Goal: Task Accomplishment & Management: Use online tool/utility

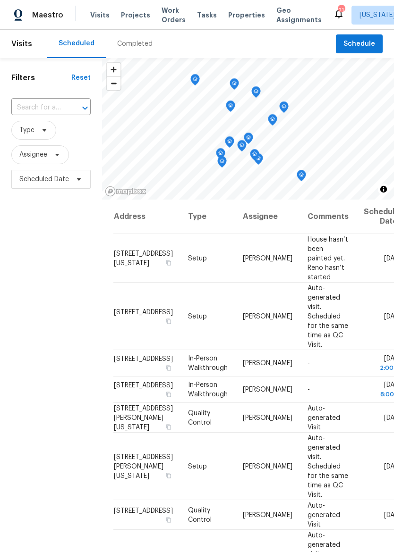
click at [244, 18] on span "Properties" at bounding box center [246, 14] width 37 height 9
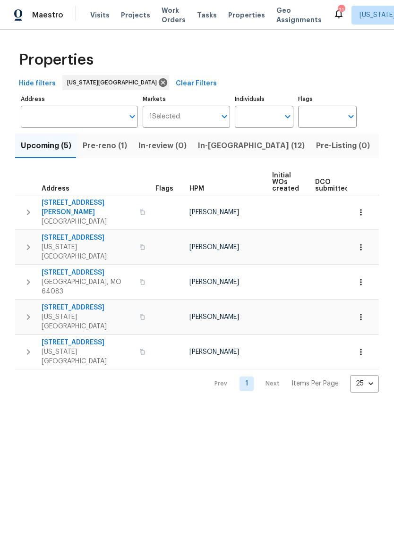
click at [113, 145] on span "Pre-reno (1)" at bounding box center [105, 145] width 44 height 13
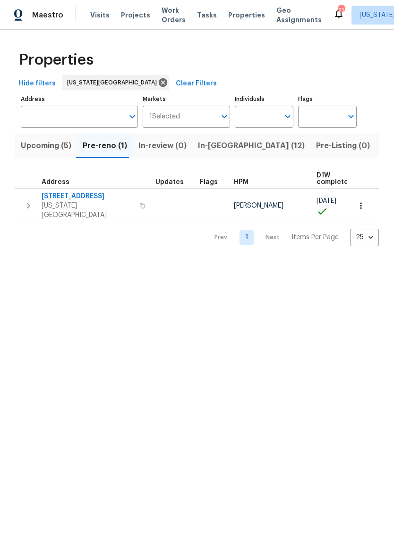
click at [70, 193] on span "5348 N Cambridge Ave" at bounding box center [88, 196] width 92 height 9
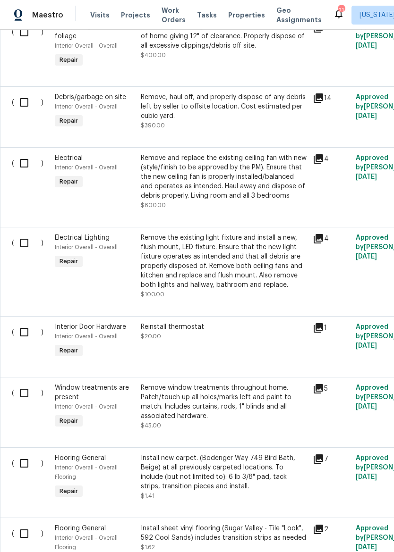
scroll to position [1088, 0]
click at [245, 185] on div "Remove and replace the existing ceiling fan with new (style/finish to be approv…" at bounding box center [224, 176] width 166 height 47
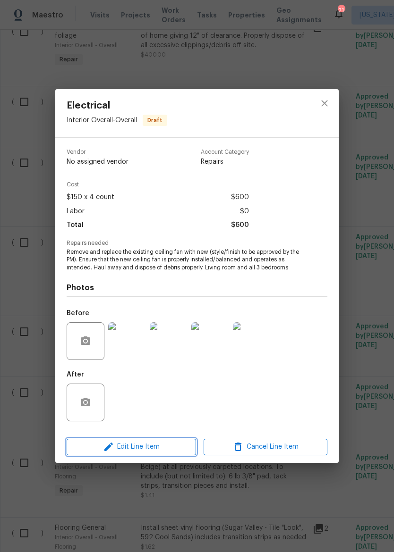
click at [159, 452] on span "Edit Line Item" at bounding box center [131, 447] width 124 height 12
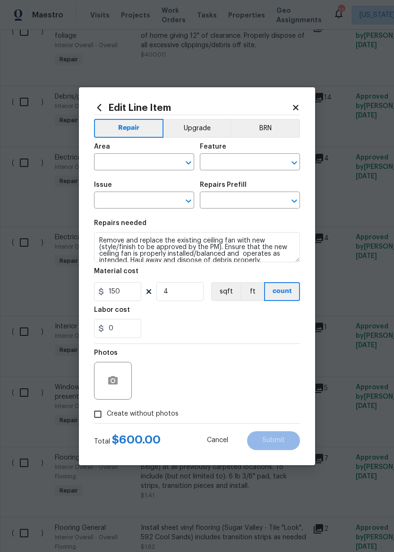
type input "Interior Overall"
type input "Overall"
type input "Electrical"
type input "Remove & Replace Interior Ceiling Fan $150.00"
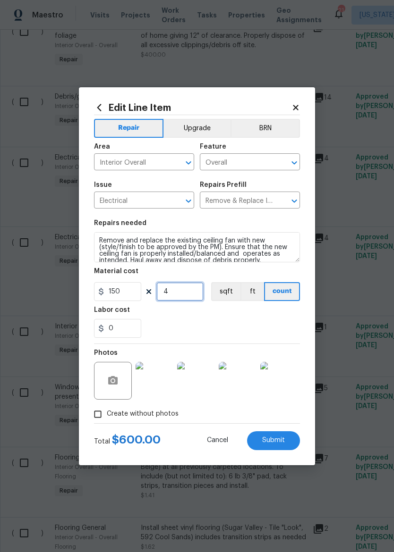
click at [190, 296] on input "4" at bounding box center [179, 291] width 47 height 19
type input "2"
click at [272, 332] on div "0" at bounding box center [197, 328] width 206 height 19
click at [282, 444] on span "Submit" at bounding box center [273, 440] width 23 height 7
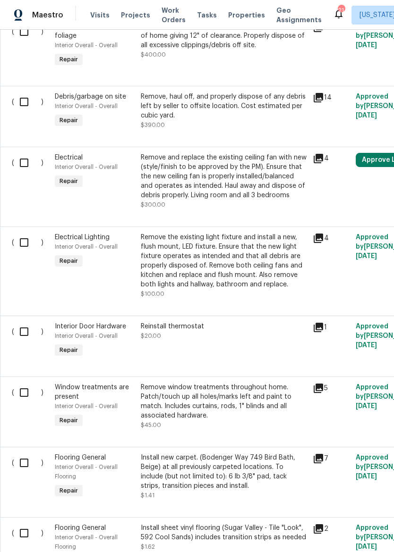
click at [275, 265] on div "Remove the existing light fixture and install a new, flush mount, LED fixture. …" at bounding box center [224, 261] width 166 height 57
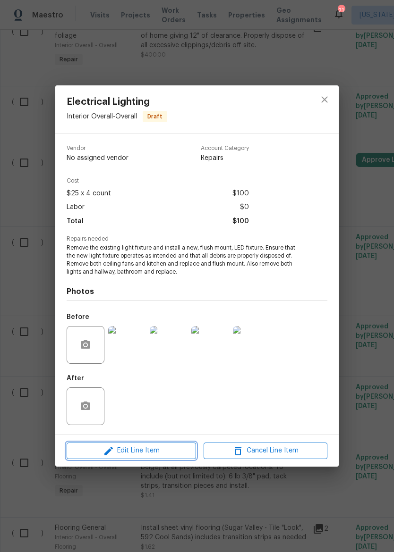
click at [162, 450] on span "Edit Line Item" at bounding box center [131, 451] width 124 height 12
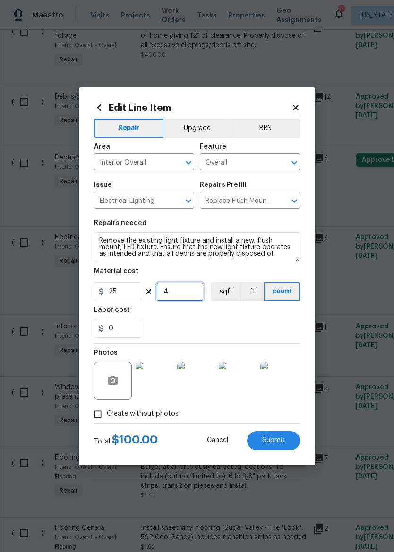
click at [195, 290] on input "4" at bounding box center [179, 291] width 47 height 19
type input "6"
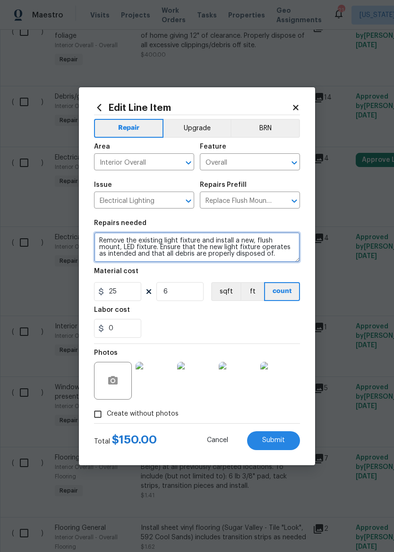
click at [282, 255] on textarea "Remove the existing light fixture and install a new, flush mount, LED fixture. …" at bounding box center [197, 247] width 206 height 30
click at [148, 257] on textarea "Remove the existing light fixture and install a new, flush mount, LED fixture. …" at bounding box center [197, 247] width 206 height 30
click at [269, 252] on textarea "Remove the existing light fixture and install a new, flush mount, LED fixture. …" at bounding box center [197, 247] width 206 height 30
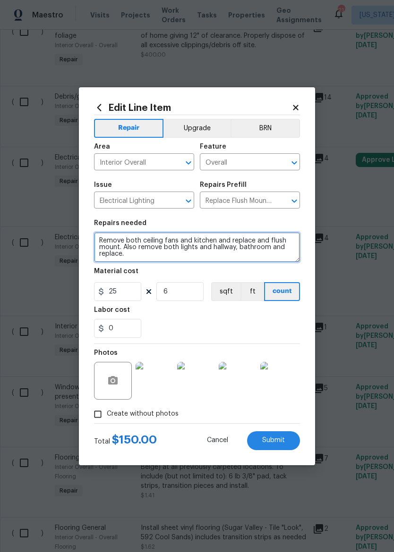
click at [271, 249] on textarea "Remove the existing light fixture and install a new, flush mount, LED fixture. …" at bounding box center [197, 247] width 206 height 30
type textarea "Remove the existing light fixture and install a new, flush mount, LED fixture. …"
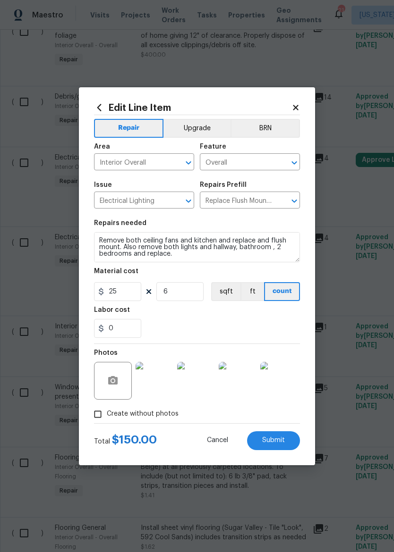
click at [265, 323] on div "0" at bounding box center [197, 328] width 206 height 19
click at [272, 447] on button "Submit" at bounding box center [273, 440] width 53 height 19
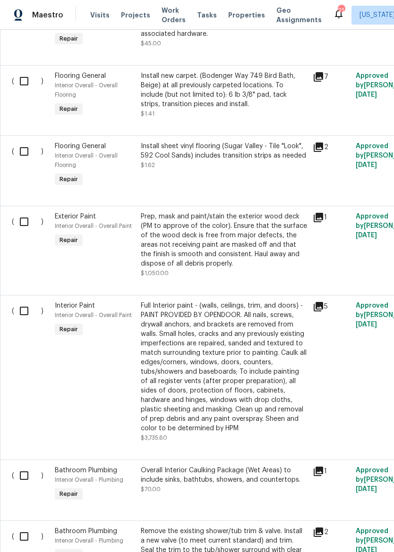
scroll to position [1479, 0]
click at [21, 221] on input "checkbox" at bounding box center [27, 222] width 27 height 20
checkbox input "true"
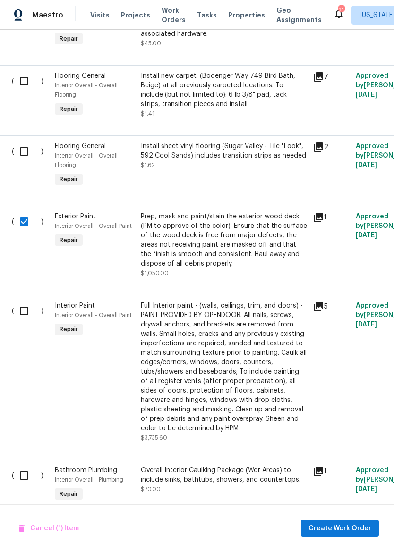
click at [34, 535] on input "checkbox" at bounding box center [27, 537] width 27 height 20
checkbox input "true"
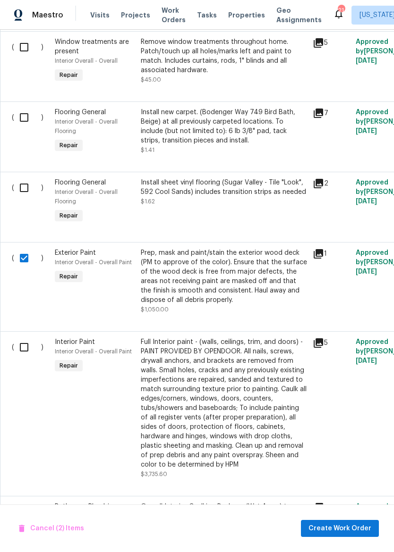
scroll to position [1441, 0]
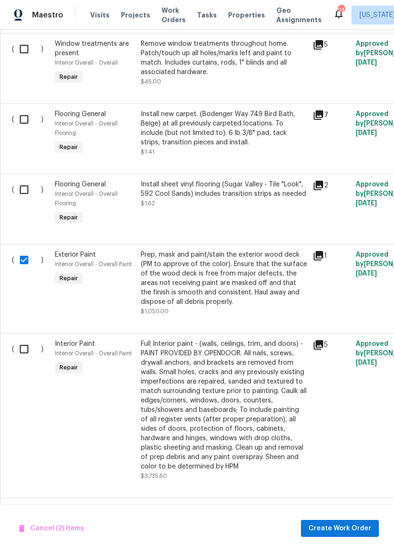
click at [21, 262] on input "checkbox" at bounding box center [27, 260] width 27 height 20
checkbox input "false"
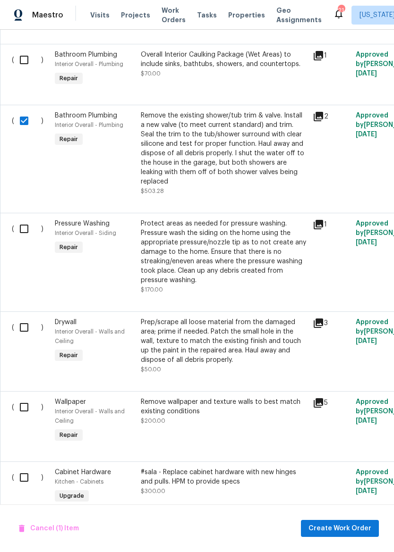
scroll to position [1895, 0]
click at [26, 126] on input "checkbox" at bounding box center [27, 121] width 27 height 20
checkbox input "false"
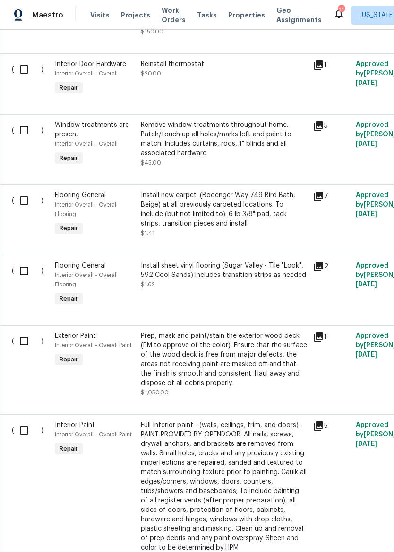
scroll to position [1360, 0]
click at [191, 369] on div "Prep, mask and paint/stain the exterior wood deck (PM to approve of the color).…" at bounding box center [224, 359] width 166 height 57
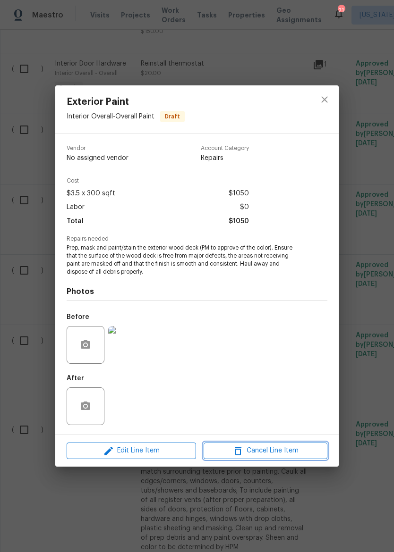
click at [280, 453] on span "Cancel Line Item" at bounding box center [265, 451] width 118 height 12
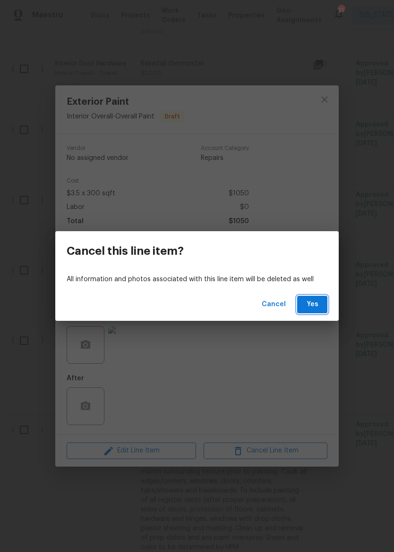
click at [313, 307] on span "Yes" at bounding box center [311, 305] width 15 height 12
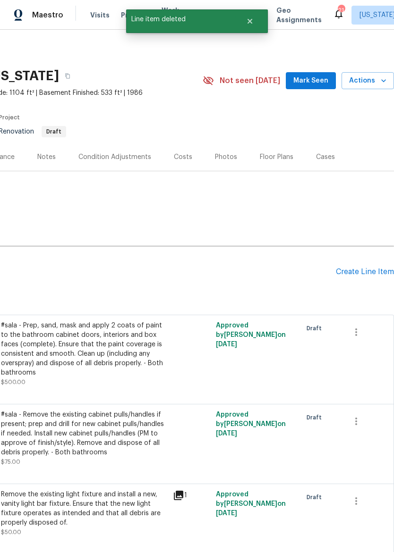
scroll to position [0, 140]
click at [362, 274] on div "Create Line Item" at bounding box center [364, 272] width 58 height 9
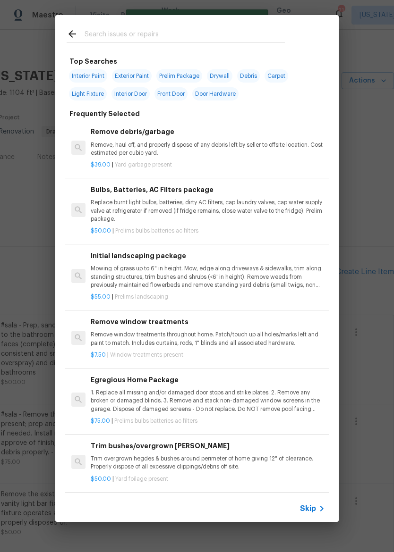
click at [212, 32] on input "text" at bounding box center [184, 35] width 200 height 14
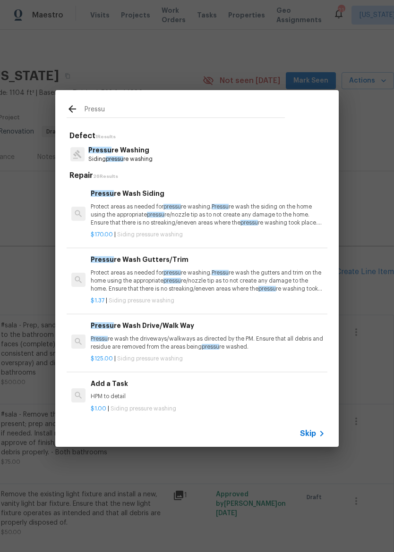
type input "Pressu"
click at [235, 153] on div "Pressu re Washing Siding pressu re washing" at bounding box center [197, 154] width 260 height 25
click at [222, 153] on div "Pressu re Washing Siding pressu re washing" at bounding box center [197, 154] width 260 height 25
click at [157, 394] on p "HPM to detail" at bounding box center [208, 397] width 234 height 8
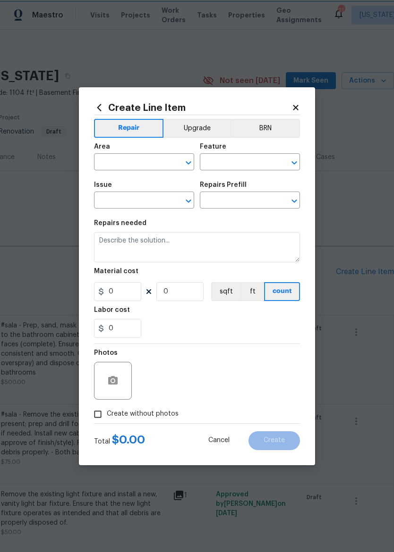
type input "Siding"
type input "Pressure Washing"
type input "Add a Task $1.00"
type textarea "HPM to detail"
type input "1"
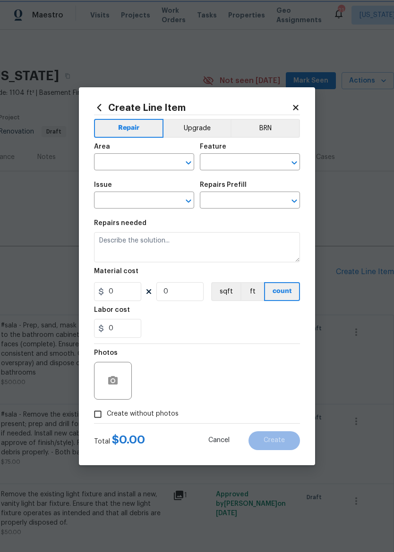
type input "1"
click at [143, 160] on input "text" at bounding box center [131, 163] width 74 height 15
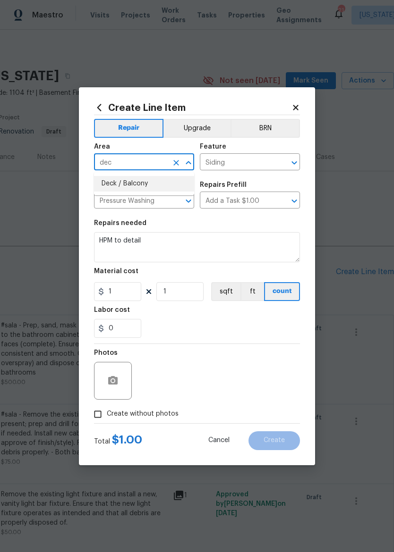
click at [138, 185] on li "Deck / Balcony" at bounding box center [144, 184] width 100 height 16
type input "Deck / Balcony"
click at [278, 161] on icon "Clear" at bounding box center [281, 162] width 9 height 9
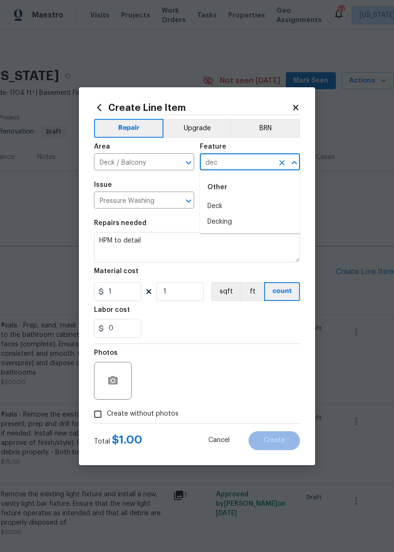
click at [225, 207] on li "Deck" at bounding box center [250, 207] width 100 height 16
type input "Deck"
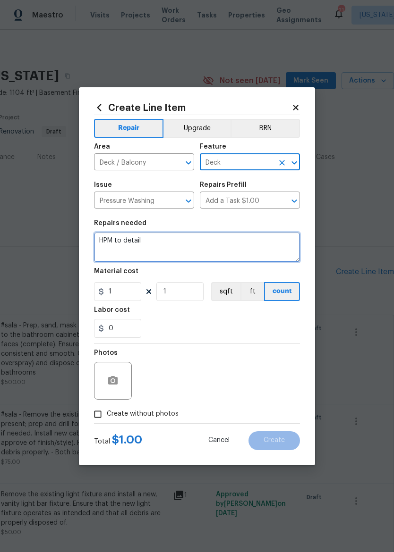
click at [190, 246] on textarea "HPM to detail" at bounding box center [197, 247] width 206 height 30
click at [190, 245] on textarea "HPM to detail" at bounding box center [197, 247] width 206 height 30
click at [197, 245] on textarea "HPM to detail" at bounding box center [197, 247] width 206 height 30
type textarea "H"
type textarea "Pressure wash deck"
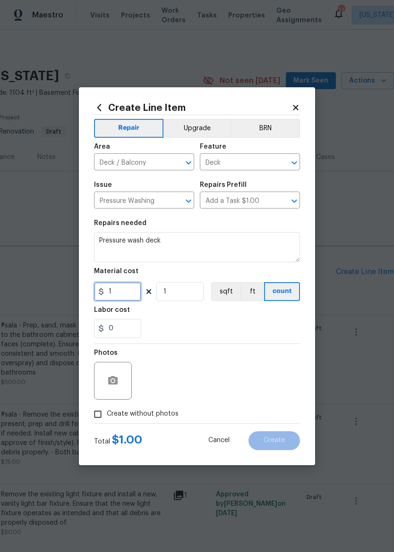
click at [116, 301] on input "1" at bounding box center [117, 291] width 47 height 19
type input "100"
click at [279, 331] on div "0" at bounding box center [197, 328] width 206 height 19
click at [95, 413] on input "Create without photos" at bounding box center [98, 414] width 18 height 18
click at [94, 411] on input "Create without photos" at bounding box center [98, 414] width 18 height 18
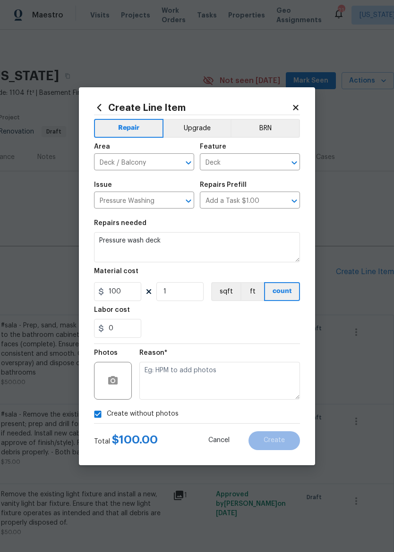
checkbox input "false"
click at [101, 378] on button "button" at bounding box center [112, 380] width 23 height 23
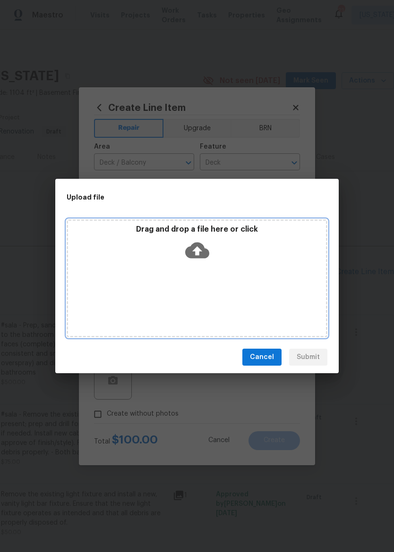
click at [215, 248] on div "Drag and drop a file here or click" at bounding box center [197, 245] width 258 height 41
click at [206, 251] on icon at bounding box center [197, 251] width 24 height 16
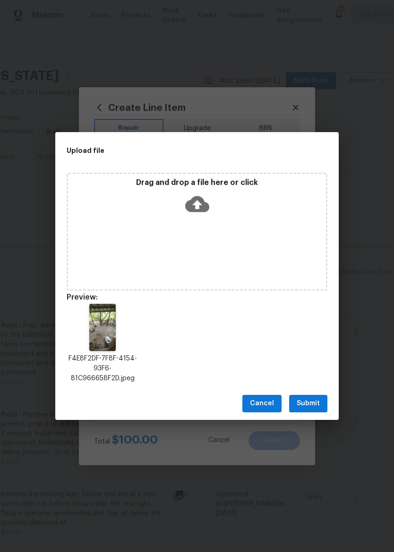
click at [315, 405] on span "Submit" at bounding box center [307, 404] width 23 height 12
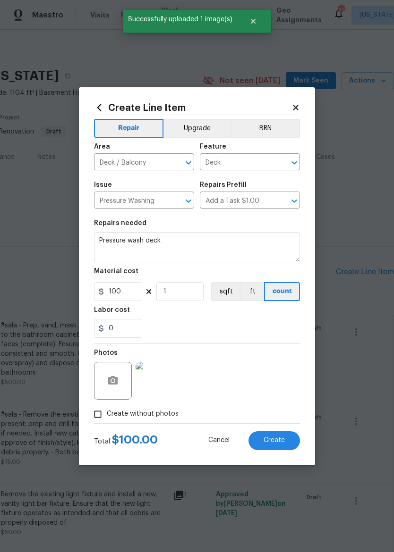
click at [273, 438] on span "Create" at bounding box center [273, 440] width 21 height 7
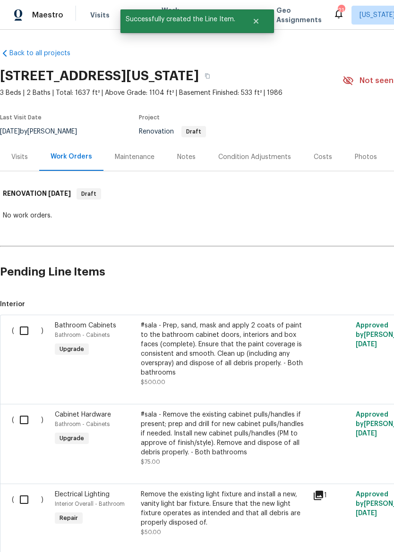
scroll to position [0, 0]
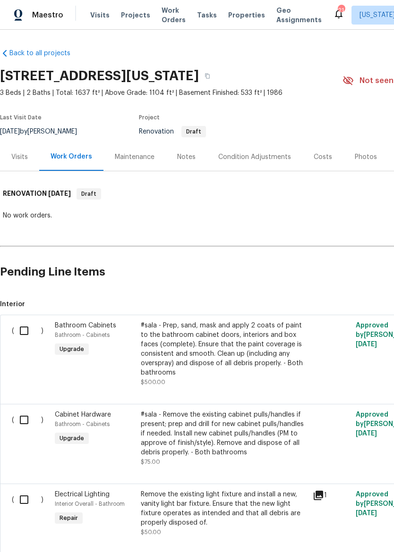
click at [186, 162] on div "Notes" at bounding box center [186, 157] width 41 height 28
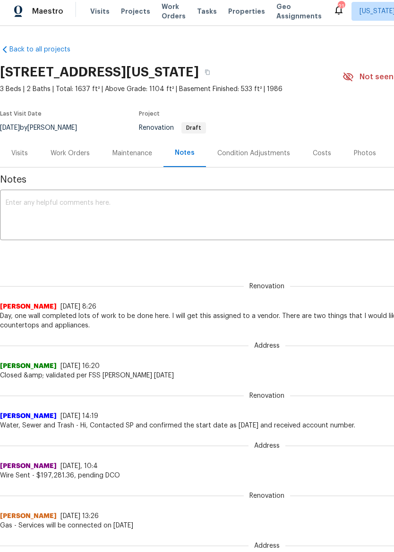
scroll to position [4, 0]
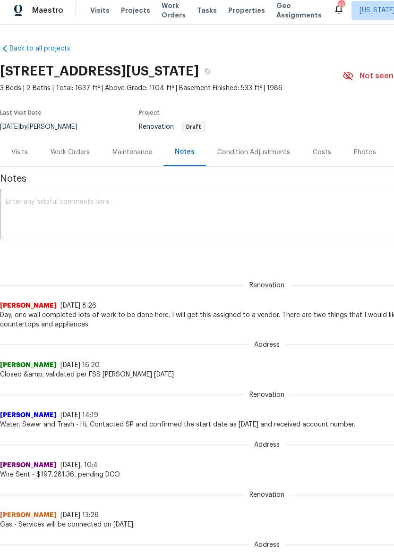
click at [70, 155] on div "Work Orders" at bounding box center [69, 152] width 39 height 9
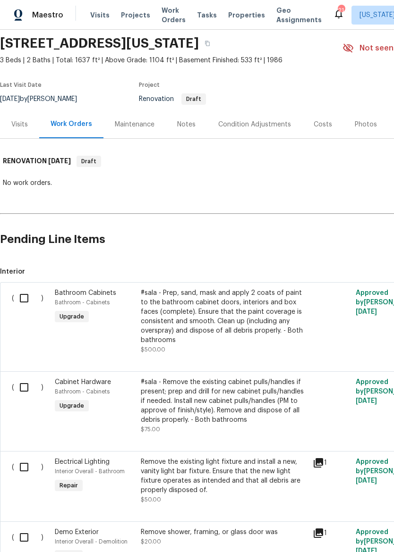
scroll to position [34, 0]
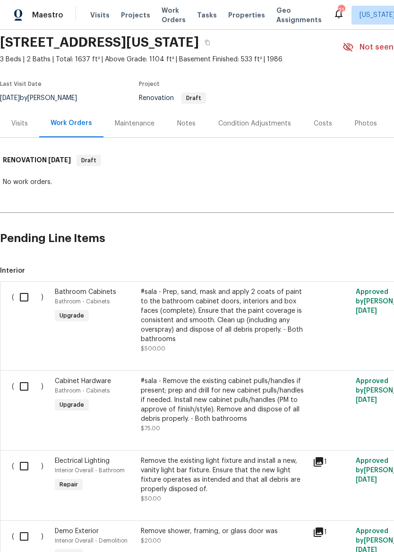
click at [24, 297] on input "checkbox" at bounding box center [27, 297] width 27 height 20
checkbox input "true"
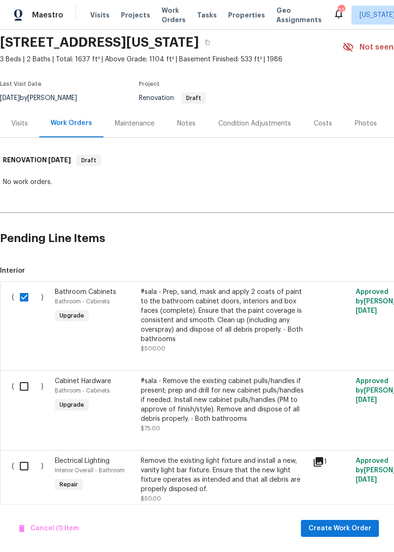
click at [28, 395] on input "checkbox" at bounding box center [27, 387] width 27 height 20
checkbox input "true"
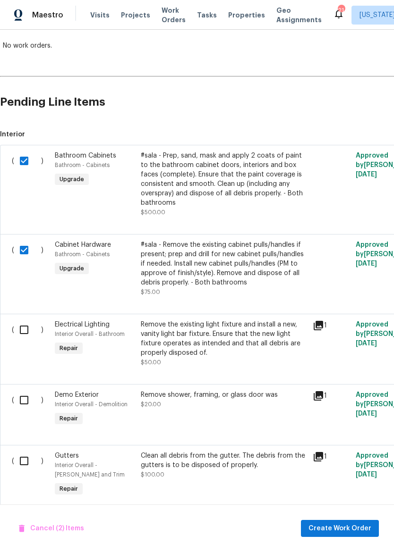
scroll to position [169, 0]
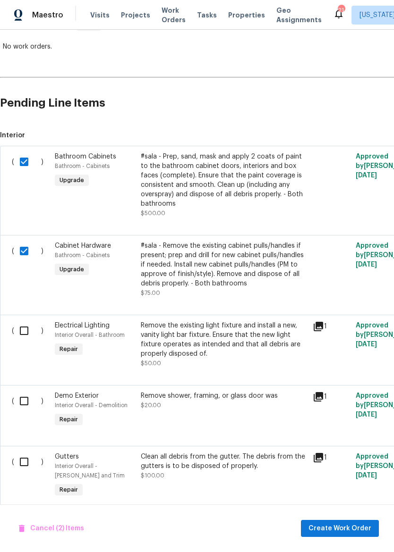
click at [19, 337] on input "checkbox" at bounding box center [27, 331] width 27 height 20
checkbox input "true"
click at [23, 407] on input "checkbox" at bounding box center [27, 401] width 27 height 20
checkbox input "true"
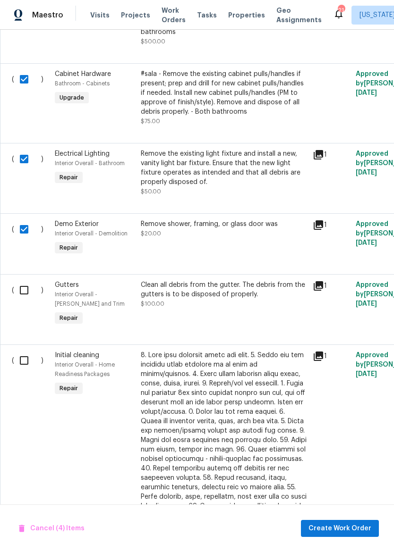
scroll to position [341, 0]
click at [22, 296] on input "checkbox" at bounding box center [27, 290] width 27 height 20
checkbox input "true"
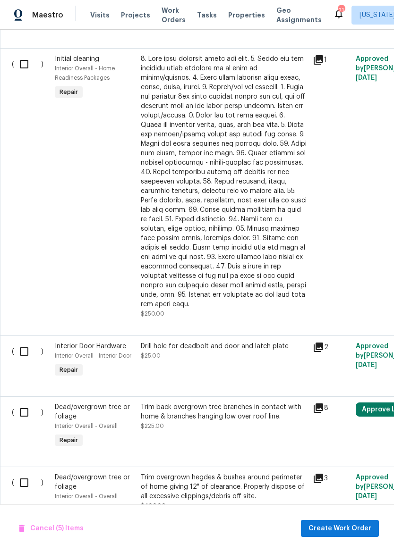
scroll to position [637, 0]
click at [21, 350] on input "checkbox" at bounding box center [27, 352] width 27 height 20
checkbox input "true"
click at [19, 410] on input "checkbox" at bounding box center [27, 413] width 27 height 20
checkbox input "true"
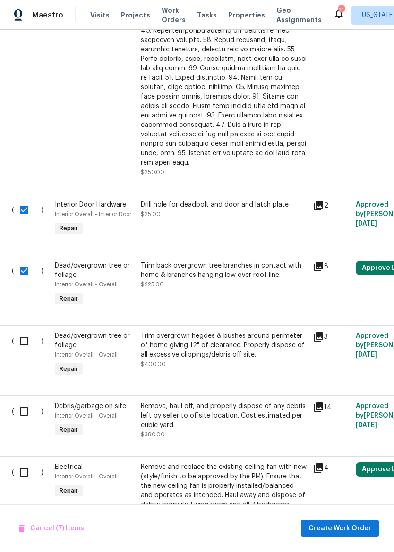
scroll to position [779, 0]
click at [27, 344] on input "checkbox" at bounding box center [27, 341] width 27 height 20
checkbox input "true"
click at [22, 415] on input "checkbox" at bounding box center [27, 412] width 27 height 20
checkbox input "true"
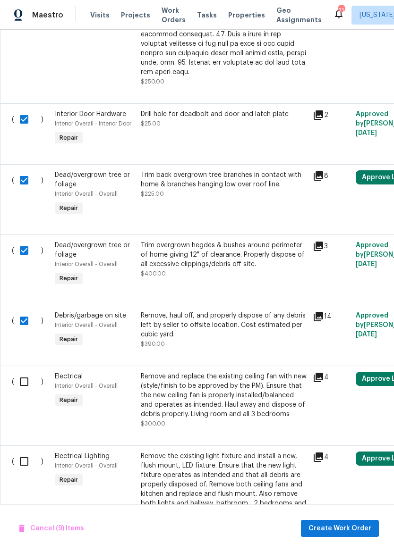
scroll to position [871, 0]
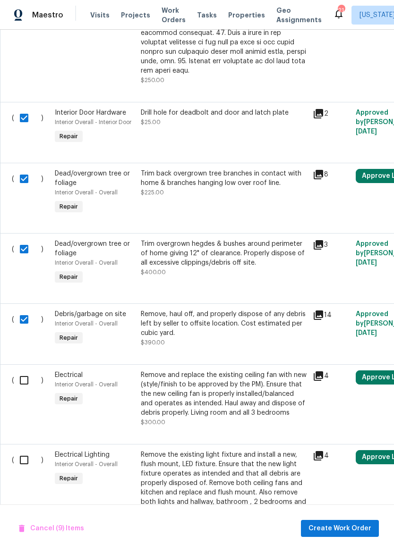
click at [28, 383] on input "checkbox" at bounding box center [27, 380] width 27 height 20
checkbox input "true"
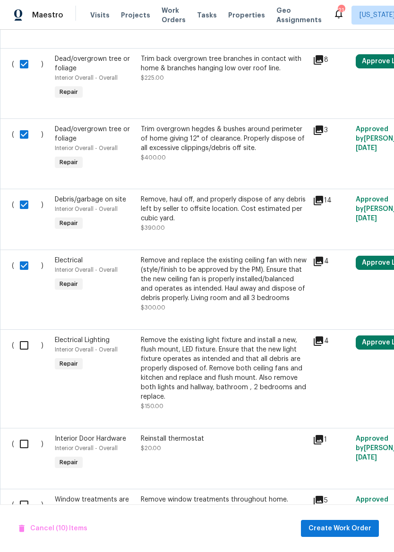
scroll to position [988, 0]
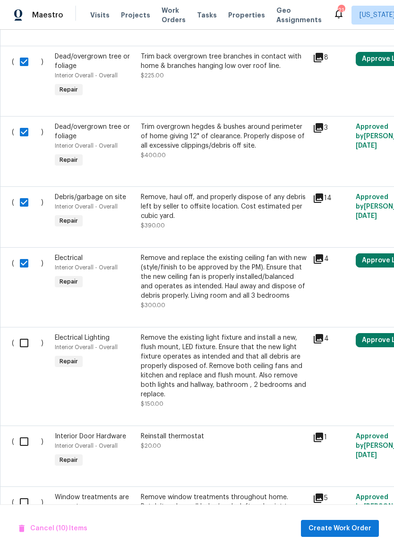
click at [18, 338] on input "checkbox" at bounding box center [27, 343] width 27 height 20
checkbox input "true"
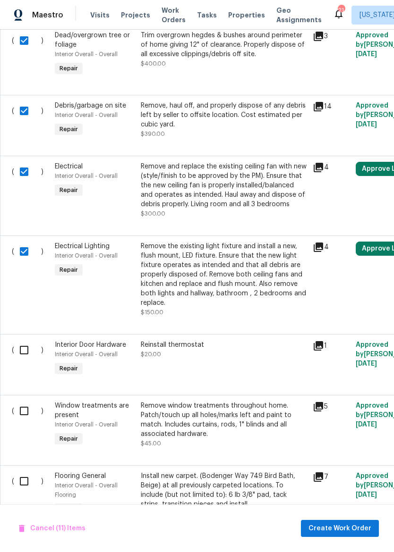
scroll to position [1080, 0]
click at [18, 346] on input "checkbox" at bounding box center [27, 350] width 27 height 20
checkbox input "true"
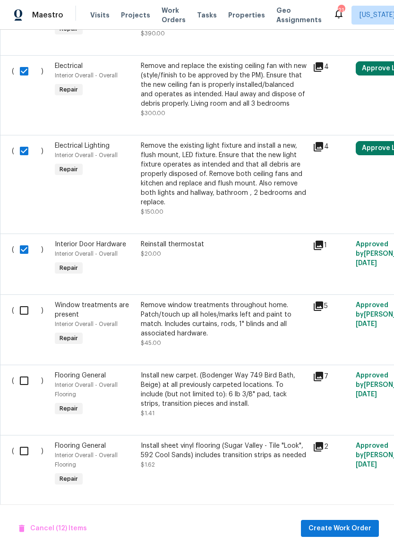
scroll to position [1180, 0]
click at [12, 302] on div "( )" at bounding box center [30, 323] width 43 height 53
click at [20, 311] on input "checkbox" at bounding box center [27, 310] width 27 height 20
checkbox input "true"
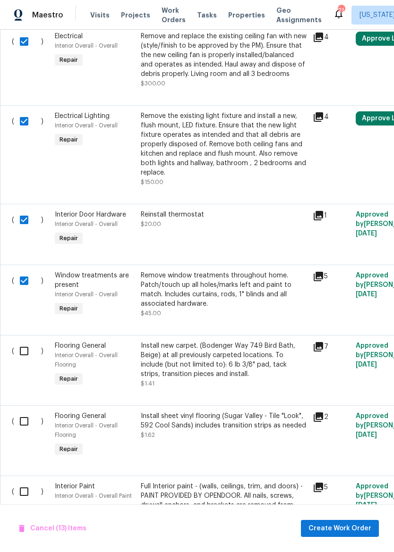
scroll to position [0, 0]
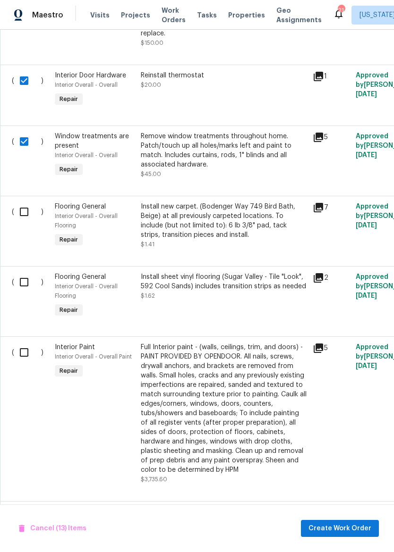
click at [21, 356] on input "checkbox" at bounding box center [27, 353] width 27 height 20
checkbox input "true"
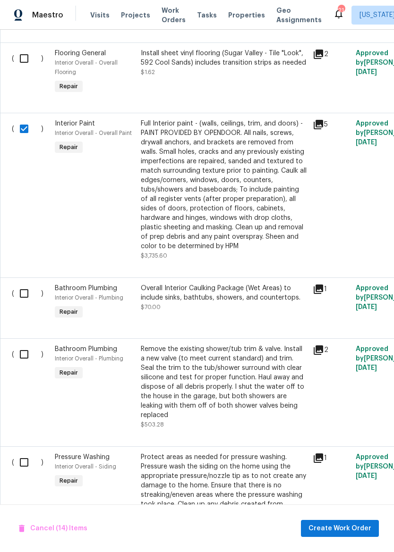
click at [18, 297] on input "checkbox" at bounding box center [27, 294] width 27 height 20
checkbox input "true"
click at [17, 359] on input "checkbox" at bounding box center [27, 354] width 27 height 20
checkbox input "true"
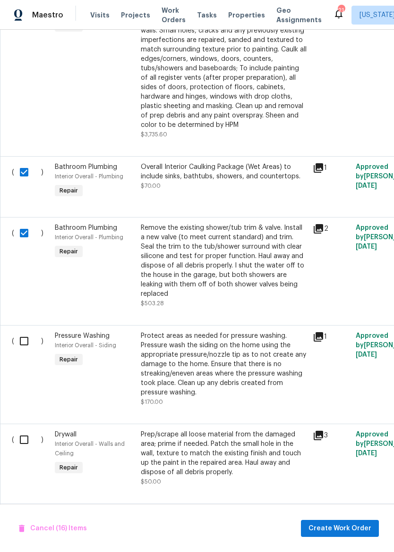
click at [20, 338] on input "checkbox" at bounding box center [27, 341] width 27 height 20
checkbox input "true"
click at [17, 441] on input "checkbox" at bounding box center [27, 440] width 27 height 20
checkbox input "true"
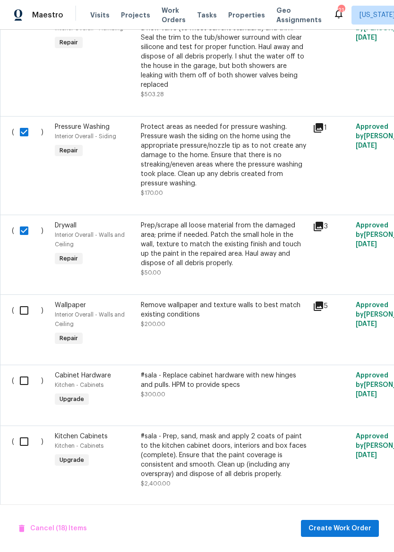
click at [19, 302] on input "checkbox" at bounding box center [27, 311] width 27 height 20
checkbox input "true"
click at [18, 382] on input "checkbox" at bounding box center [27, 381] width 27 height 20
checkbox input "true"
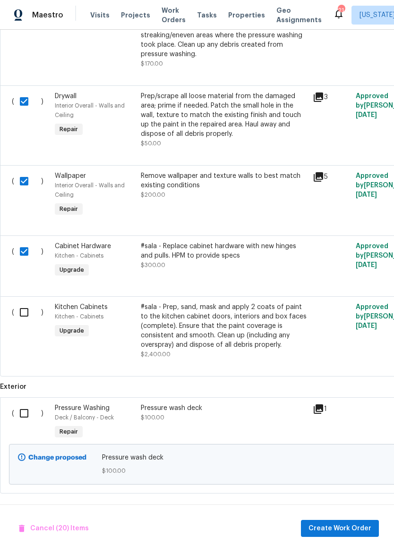
click at [21, 411] on input "checkbox" at bounding box center [27, 413] width 27 height 20
checkbox input "true"
click at [339, 545] on div "Cancel (21) Items Create Work Order" at bounding box center [197, 528] width 394 height 48
click at [342, 526] on span "Create Work Order" at bounding box center [339, 529] width 63 height 12
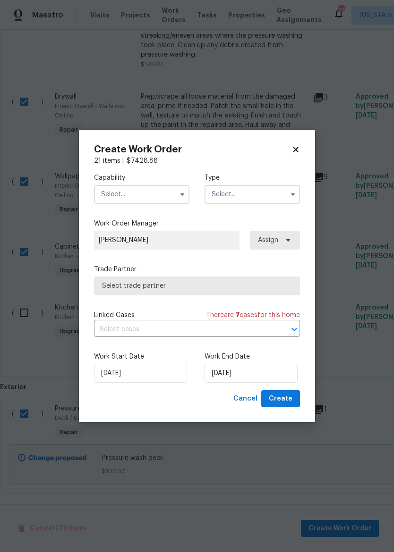
click at [166, 195] on input "text" at bounding box center [141, 194] width 95 height 19
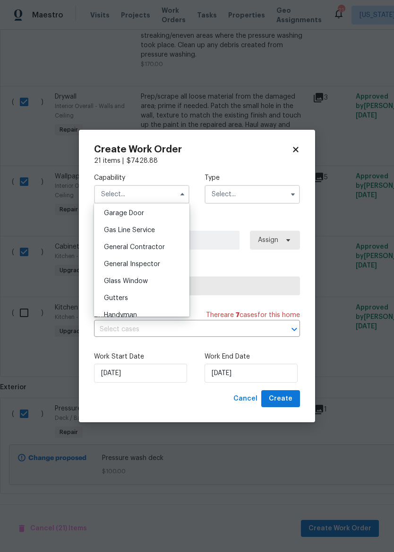
click at [164, 252] on div "General Contractor" at bounding box center [141, 247] width 91 height 17
type input "General Contractor"
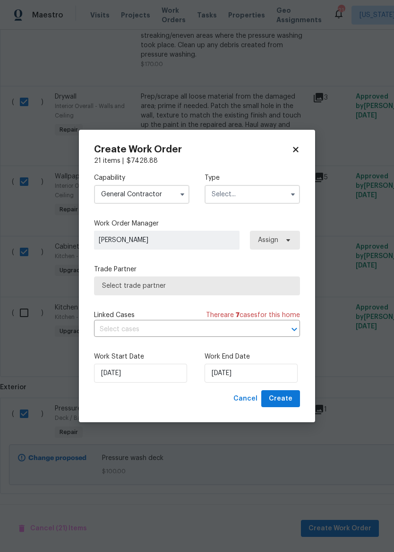
click at [270, 196] on input "text" at bounding box center [251, 194] width 95 height 19
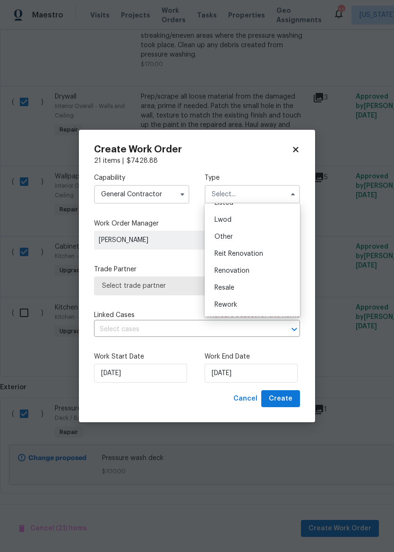
click at [259, 275] on div "Renovation" at bounding box center [252, 270] width 91 height 17
type input "Renovation"
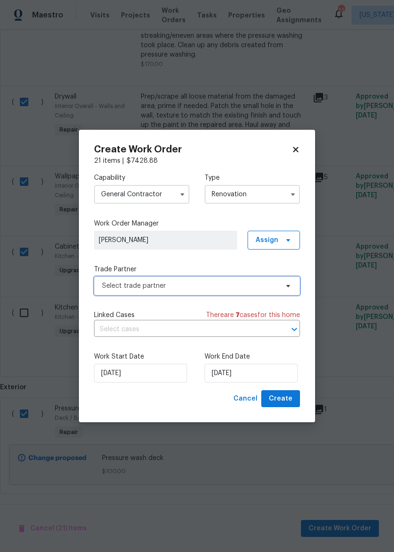
click at [218, 292] on span "Select trade partner" at bounding box center [197, 286] width 206 height 19
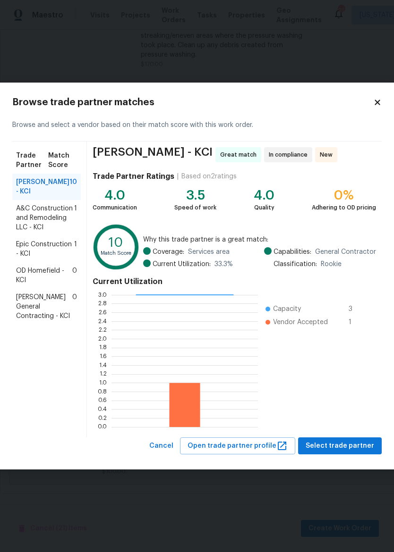
click at [25, 259] on span "Epic Construction - KCI" at bounding box center [45, 249] width 58 height 19
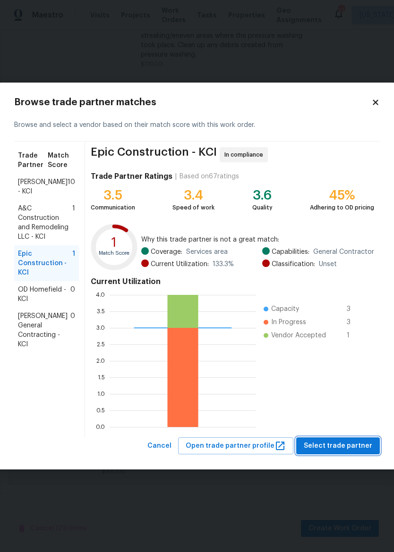
click at [352, 451] on span "Select trade partner" at bounding box center [337, 446] width 68 height 12
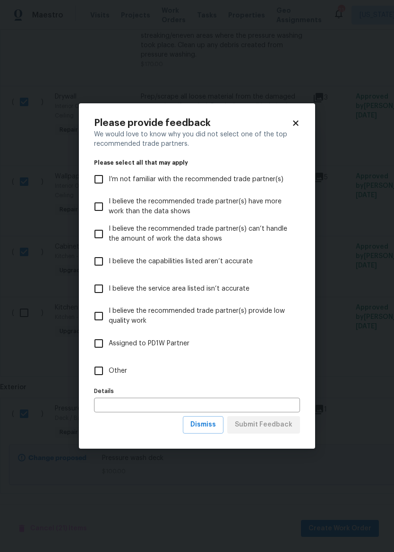
click at [107, 368] on input "Other" at bounding box center [99, 371] width 20 height 20
checkbox input "true"
click at [277, 428] on span "Submit Feedback" at bounding box center [264, 425] width 58 height 12
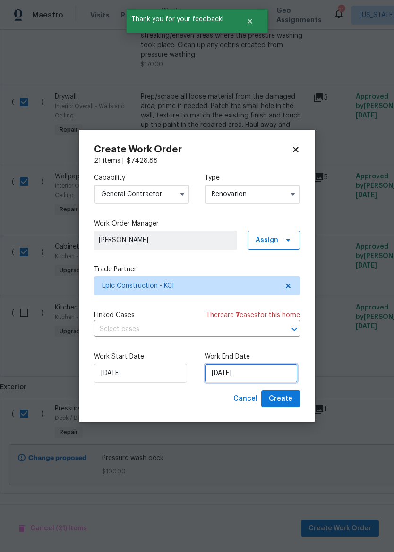
click at [248, 377] on input "9/17/2025" at bounding box center [250, 373] width 93 height 19
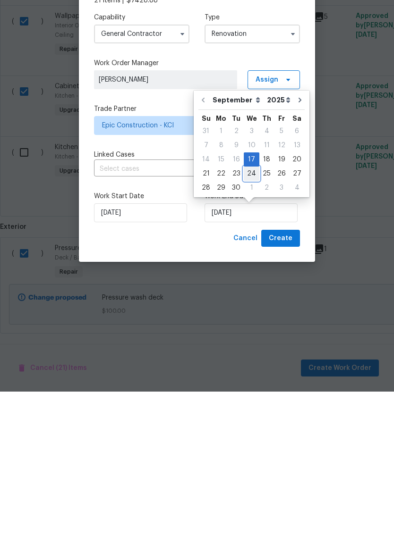
click at [255, 327] on div "24" at bounding box center [251, 333] width 16 height 13
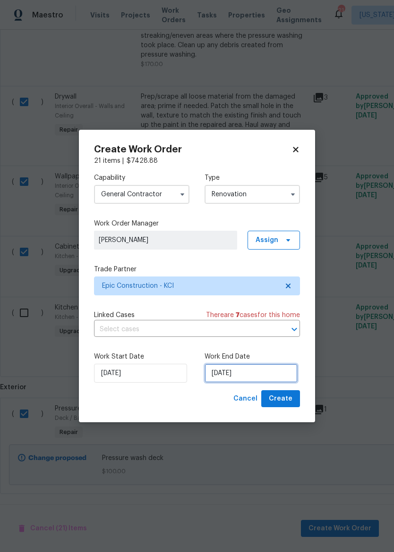
click at [270, 378] on input "9/24/2025" at bounding box center [250, 373] width 93 height 19
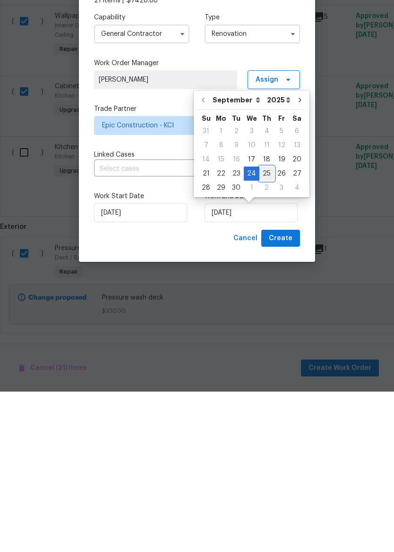
click at [266, 327] on div "25" at bounding box center [266, 333] width 15 height 13
type input "9/25/2025"
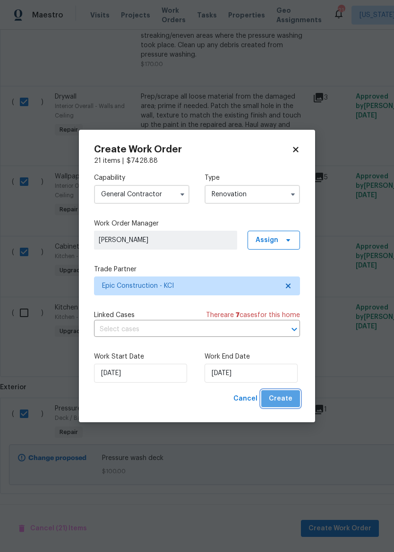
click at [287, 404] on span "Create" at bounding box center [280, 399] width 24 height 12
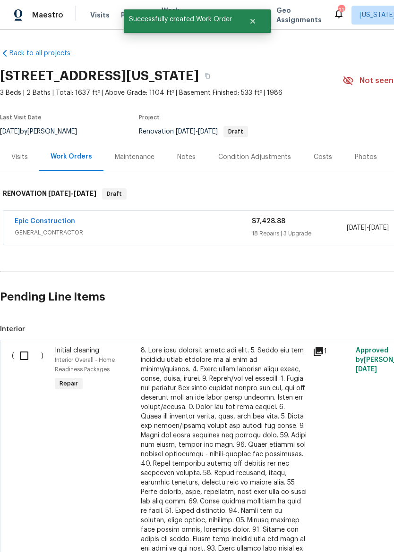
click at [28, 352] on input "checkbox" at bounding box center [27, 356] width 27 height 20
checkbox input "true"
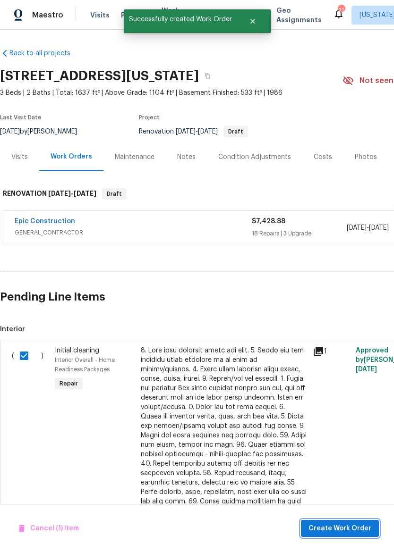
click at [326, 524] on span "Create Work Order" at bounding box center [339, 529] width 63 height 12
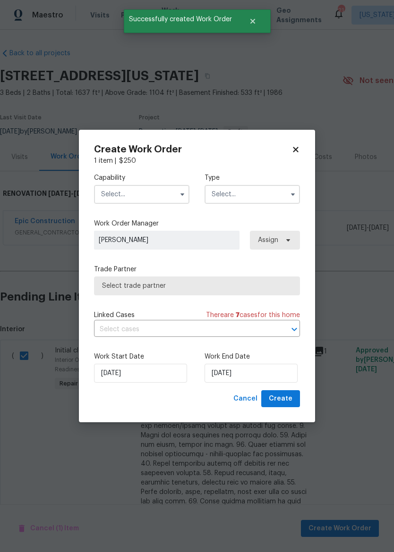
click at [162, 195] on input "text" at bounding box center [141, 194] width 95 height 19
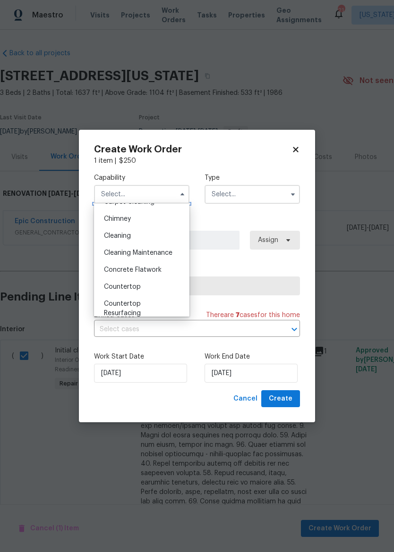
scroll to position [114, 0]
click at [164, 239] on div "Cleaning" at bounding box center [141, 235] width 91 height 17
type input "Cleaning"
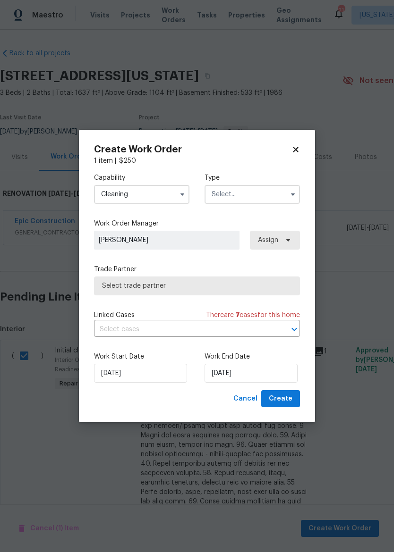
click at [255, 194] on input "text" at bounding box center [251, 194] width 95 height 19
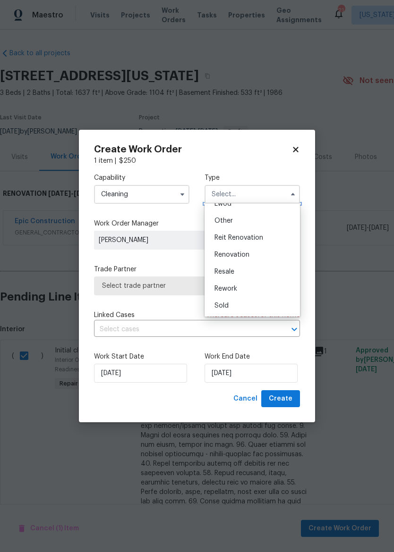
scroll to position [112, 0]
click at [261, 257] on div "Renovation" at bounding box center [252, 254] width 91 height 17
type input "Renovation"
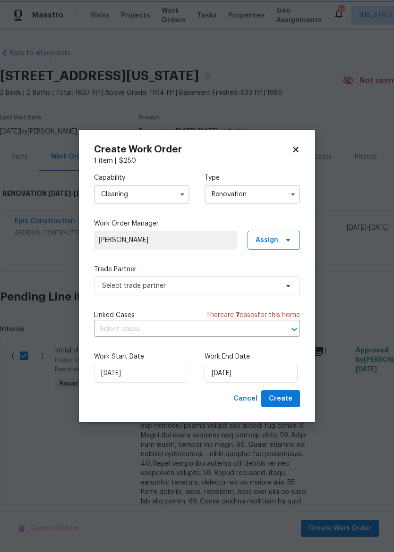
scroll to position [0, 0]
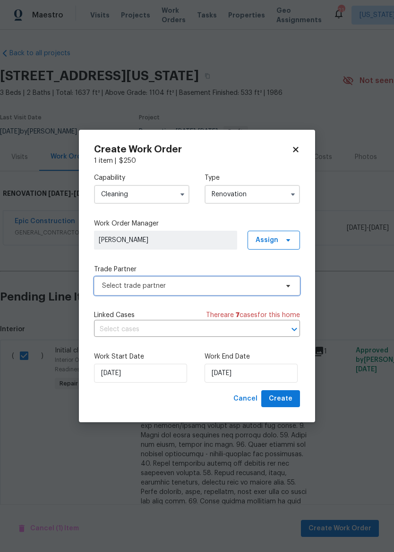
click at [268, 285] on span "Select trade partner" at bounding box center [190, 285] width 176 height 9
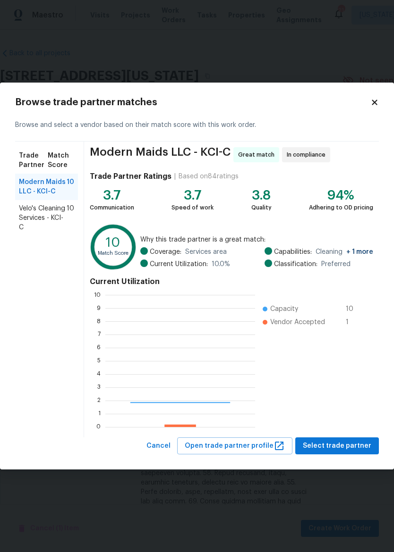
scroll to position [132, 150]
click at [22, 212] on span "Velo's Cleaning Services - KCI-C" at bounding box center [43, 218] width 48 height 28
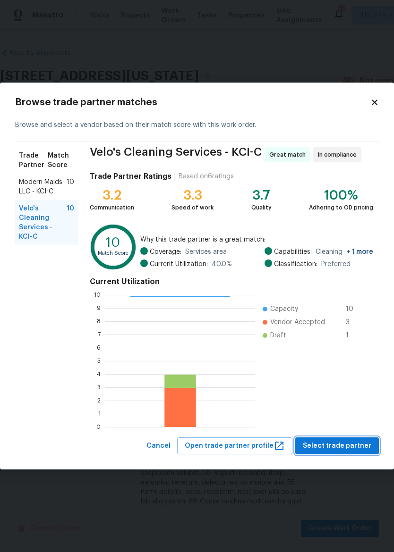
click at [354, 446] on span "Select trade partner" at bounding box center [336, 446] width 68 height 12
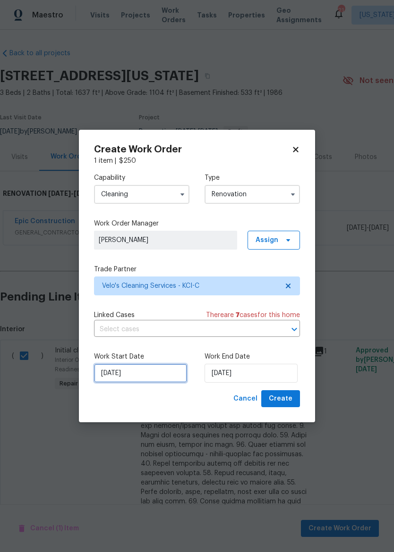
click at [153, 373] on input "9/17/2025" at bounding box center [140, 373] width 93 height 19
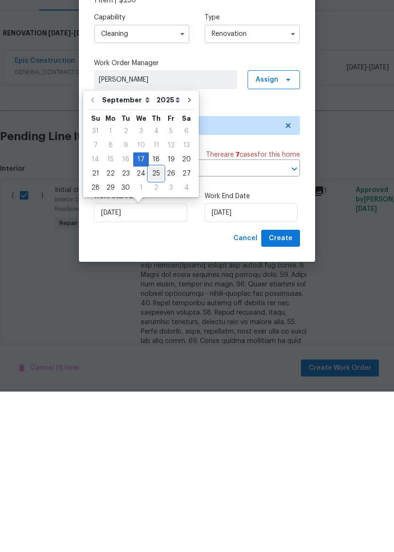
click at [153, 327] on div "25" at bounding box center [156, 333] width 15 height 13
type input "9/25/2025"
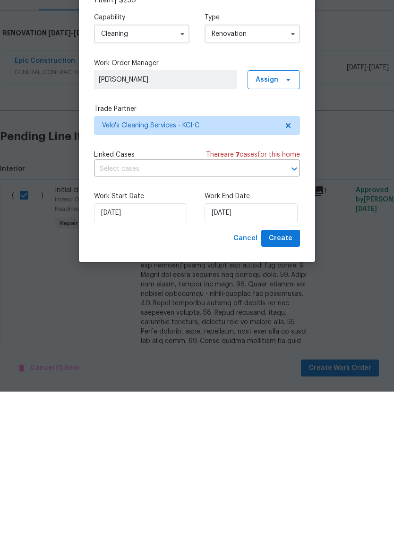
type input "9/25/2025"
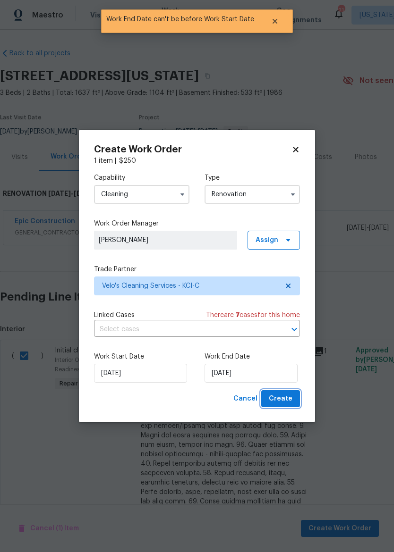
click at [290, 398] on span "Create" at bounding box center [280, 399] width 24 height 12
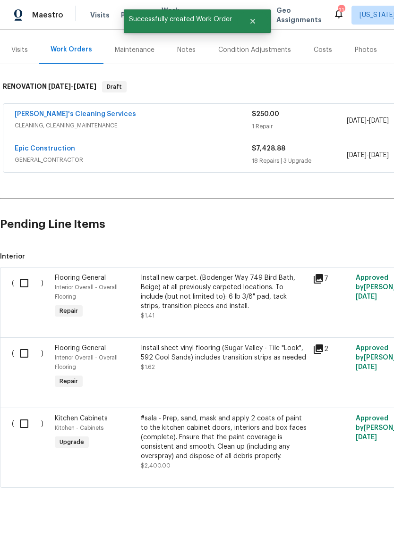
scroll to position [109, 0]
click at [17, 285] on input "checkbox" at bounding box center [27, 283] width 27 height 20
checkbox input "true"
click at [24, 352] on input "checkbox" at bounding box center [27, 354] width 27 height 20
checkbox input "true"
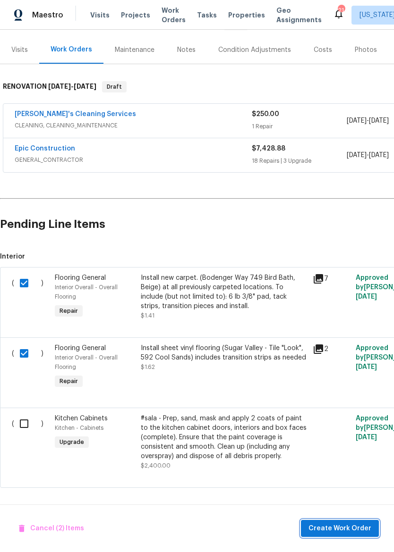
click at [342, 530] on span "Create Work Order" at bounding box center [339, 529] width 63 height 12
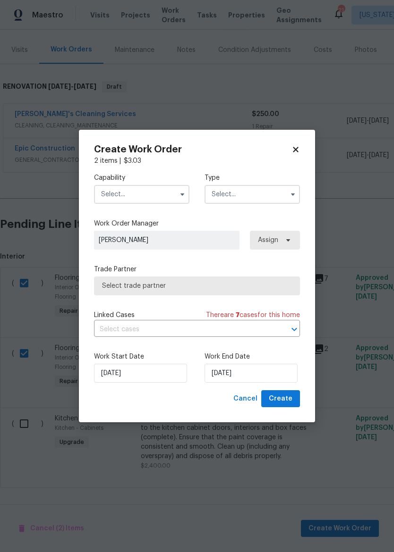
click at [156, 192] on input "text" at bounding box center [141, 194] width 95 height 19
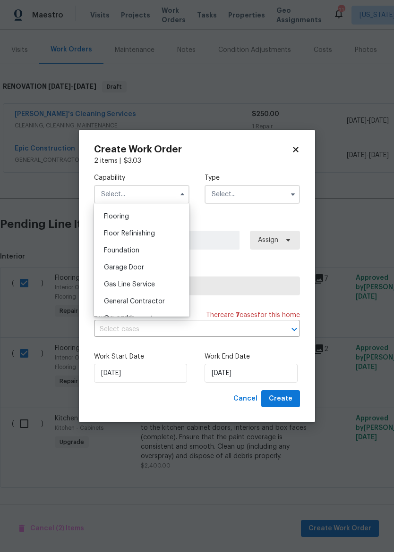
scroll to position [363, 0]
click at [149, 214] on div "Flooring" at bounding box center [141, 217] width 91 height 17
type input "Flooring"
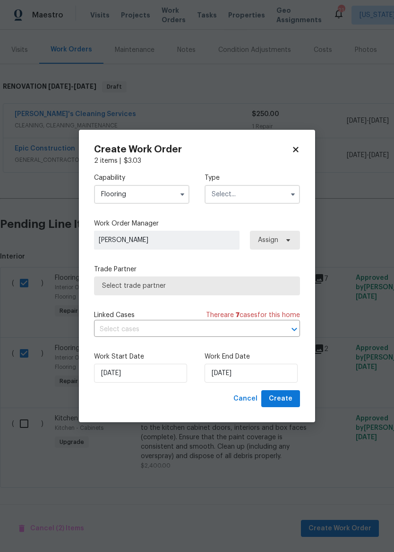
click at [272, 198] on input "text" at bounding box center [251, 194] width 95 height 19
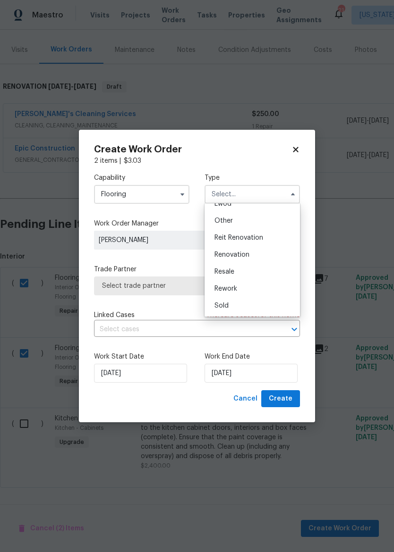
scroll to position [112, 0]
click at [260, 253] on div "Renovation" at bounding box center [252, 254] width 91 height 17
type input "Renovation"
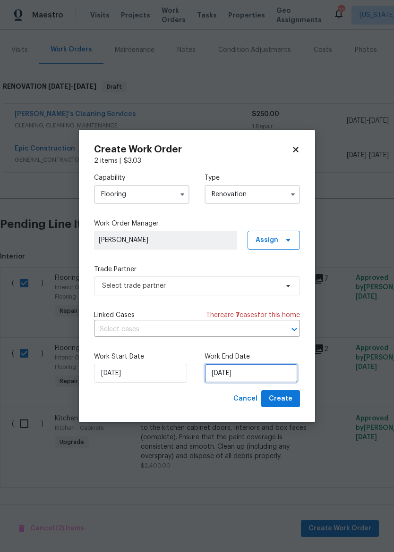
click at [247, 371] on input "9/17/2025" at bounding box center [250, 373] width 93 height 19
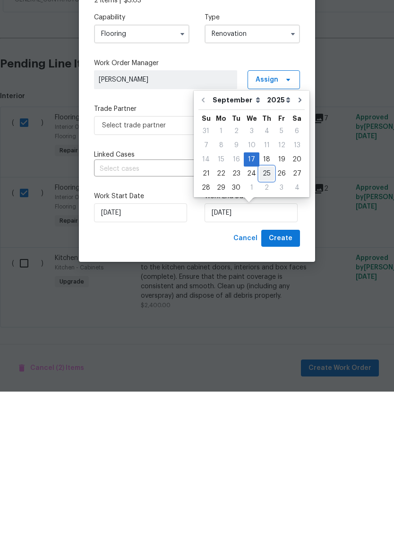
click at [267, 327] on div "25" at bounding box center [266, 333] width 15 height 13
type input "9/25/2025"
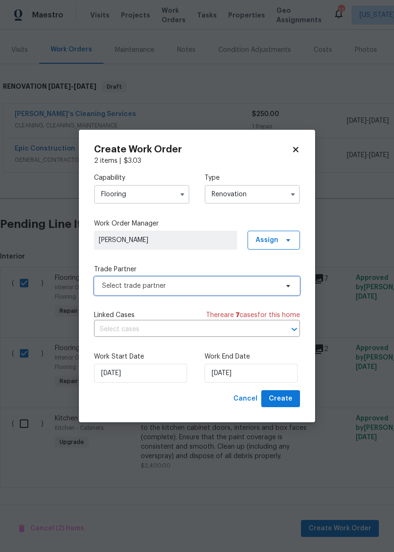
click at [235, 288] on span "Select trade partner" at bounding box center [190, 285] width 176 height 9
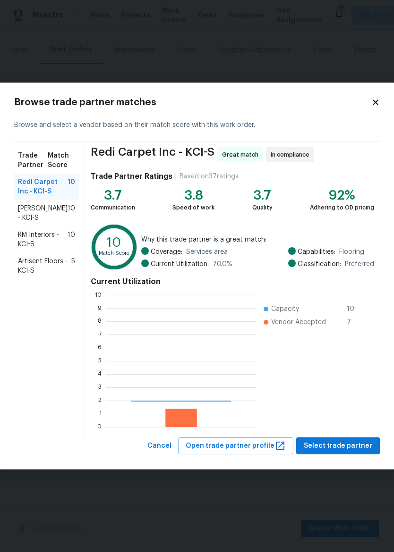
scroll to position [132, 150]
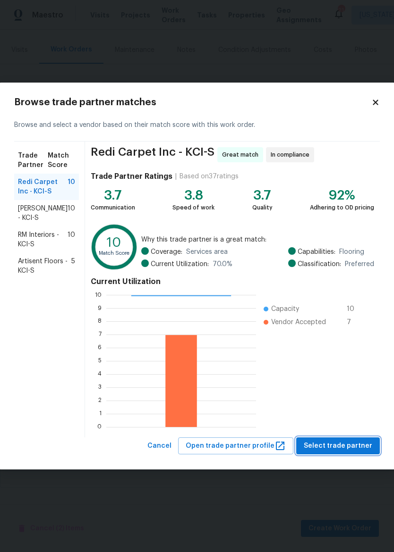
click at [342, 453] on button "Select trade partner" at bounding box center [338, 445] width 84 height 17
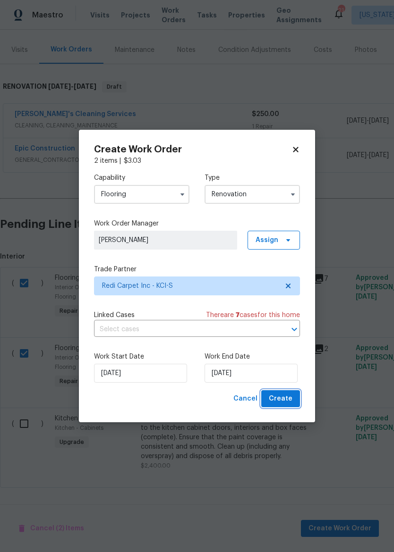
click at [286, 403] on span "Create" at bounding box center [280, 399] width 24 height 12
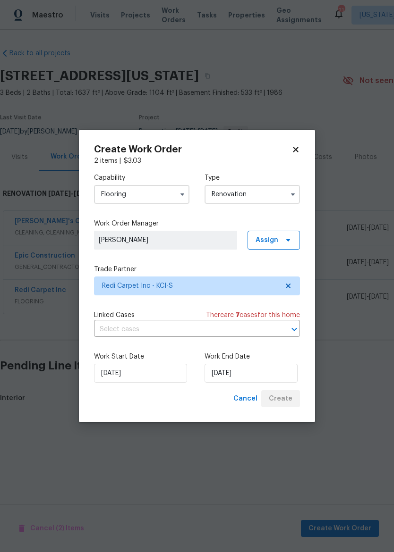
scroll to position [0, 0]
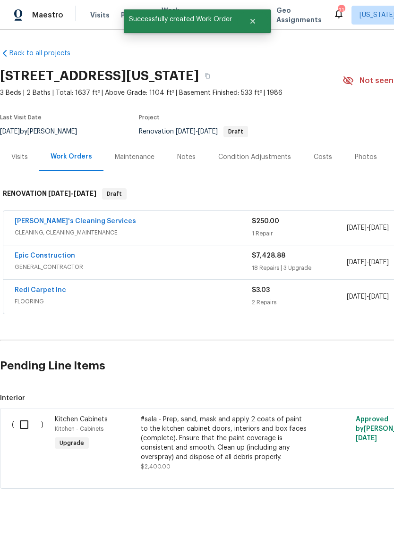
click at [18, 433] on input "checkbox" at bounding box center [27, 425] width 27 height 20
checkbox input "true"
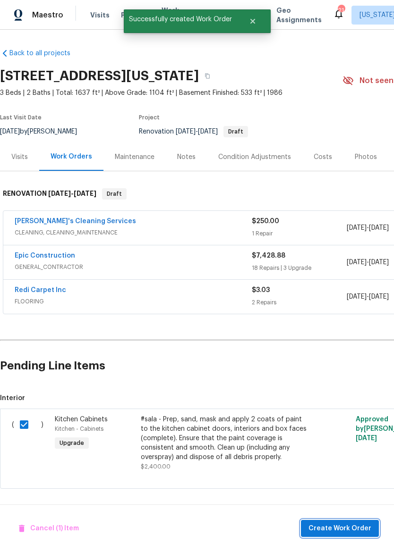
click at [343, 529] on span "Create Work Order" at bounding box center [339, 529] width 63 height 12
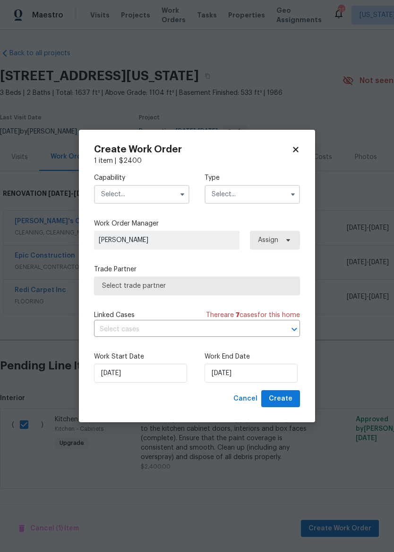
click at [158, 186] on input "text" at bounding box center [141, 194] width 95 height 19
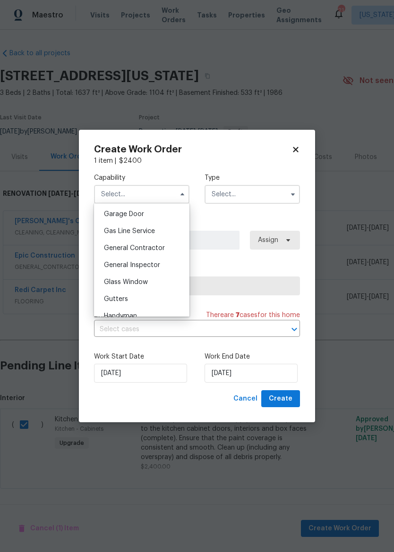
scroll to position [418, 0]
click at [168, 247] on div "General Contractor" at bounding box center [141, 247] width 91 height 17
type input "General Contractor"
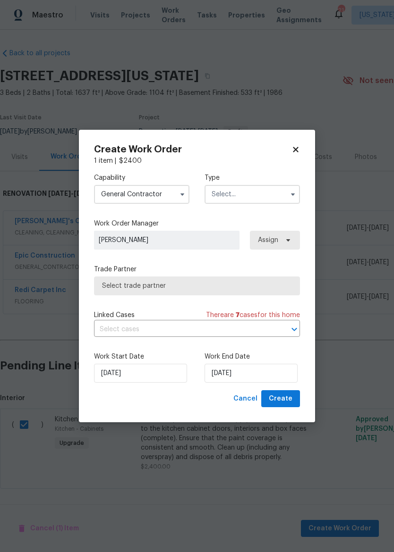
click at [249, 195] on input "text" at bounding box center [251, 194] width 95 height 19
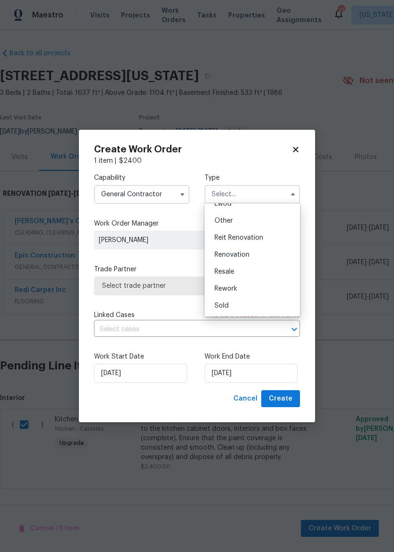
scroll to position [112, 0]
click at [261, 257] on div "Renovation" at bounding box center [252, 254] width 91 height 17
type input "Renovation"
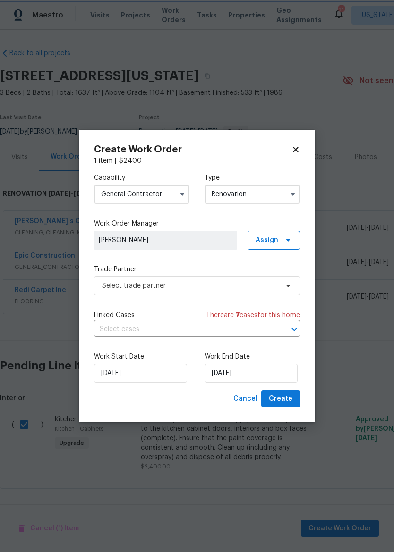
scroll to position [0, 0]
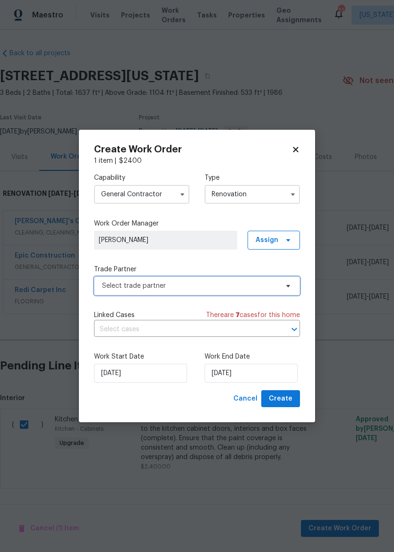
click at [249, 285] on span "Select trade partner" at bounding box center [190, 285] width 176 height 9
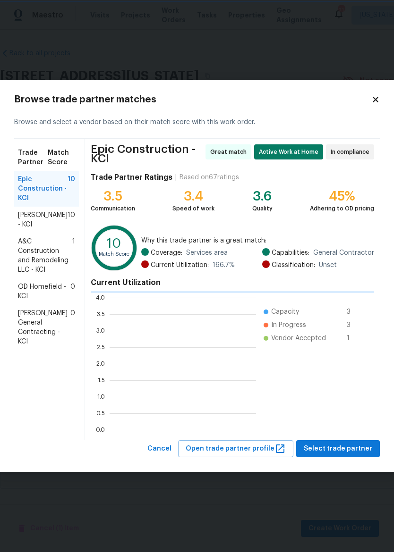
scroll to position [1, 1]
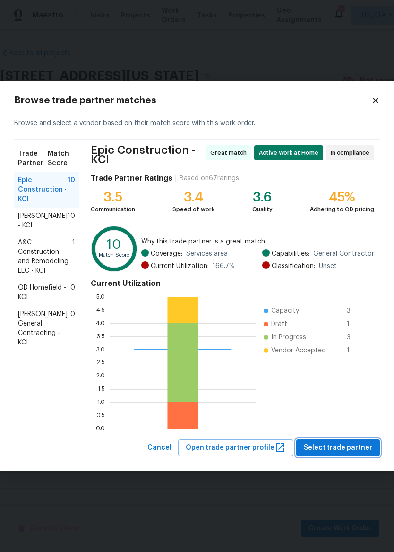
click at [341, 451] on span "Select trade partner" at bounding box center [337, 448] width 68 height 12
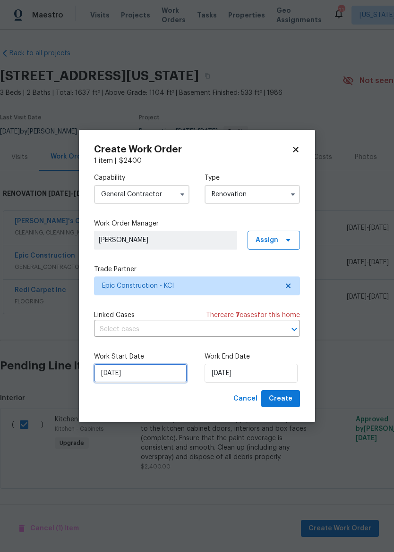
click at [164, 371] on input "9/17/2025" at bounding box center [140, 373] width 93 height 19
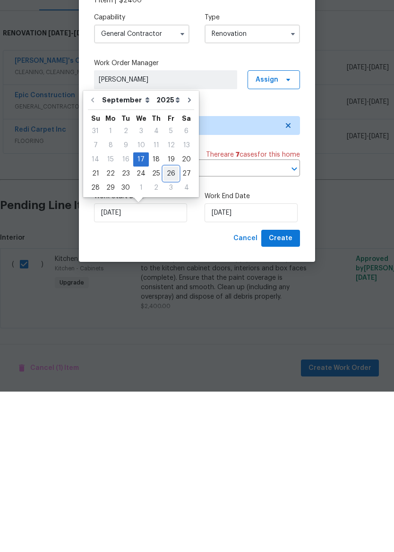
click at [172, 327] on div "26" at bounding box center [170, 333] width 15 height 13
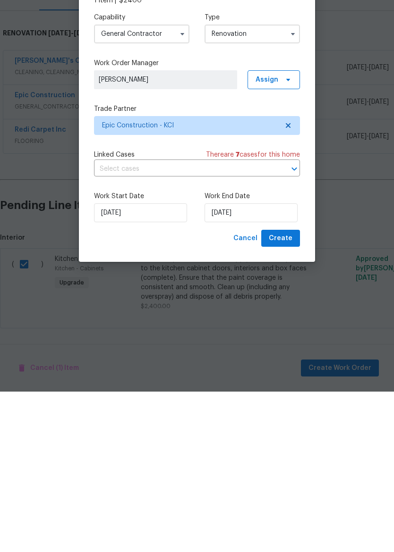
type input "9/26/2025"
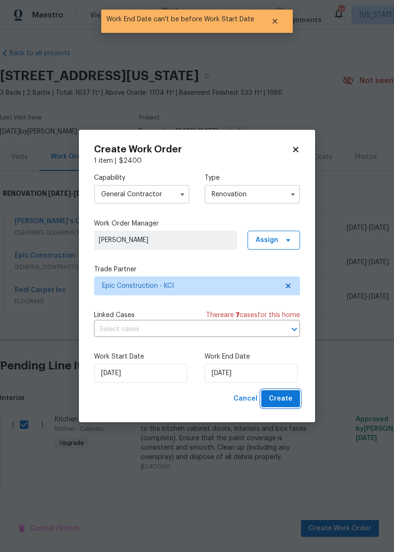
click at [293, 399] on button "Create" at bounding box center [280, 398] width 39 height 17
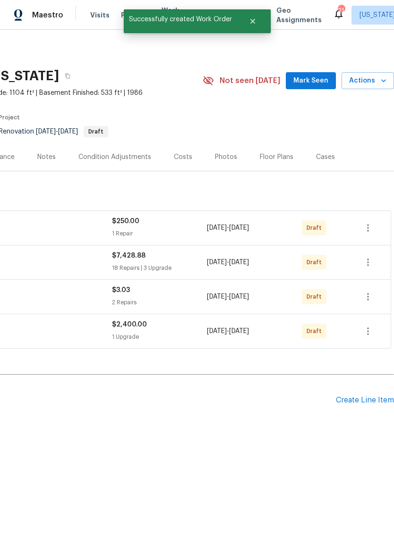
scroll to position [0, 140]
click at [377, 231] on button "button" at bounding box center [367, 228] width 23 height 23
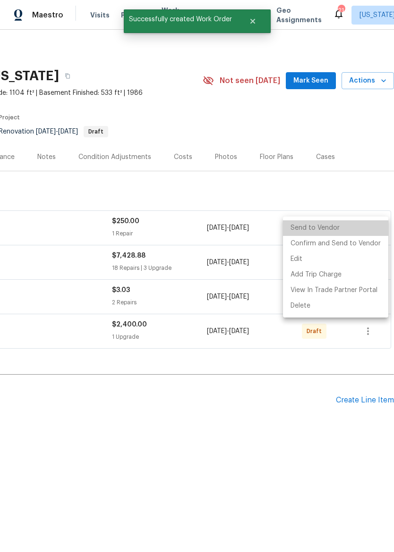
click at [366, 230] on li "Send to Vendor" at bounding box center [335, 228] width 105 height 16
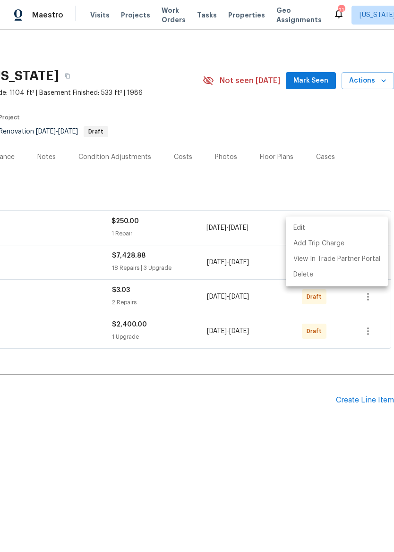
click at [288, 394] on div at bounding box center [197, 276] width 394 height 552
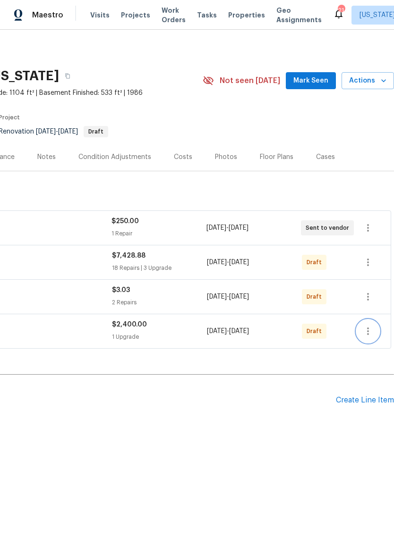
click at [369, 334] on icon "button" at bounding box center [367, 331] width 11 height 11
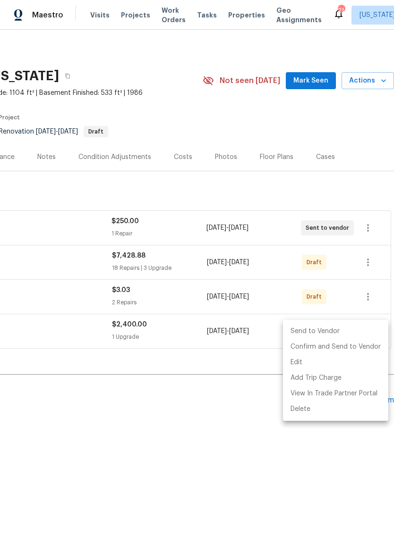
click at [353, 334] on li "Send to Vendor" at bounding box center [335, 332] width 105 height 16
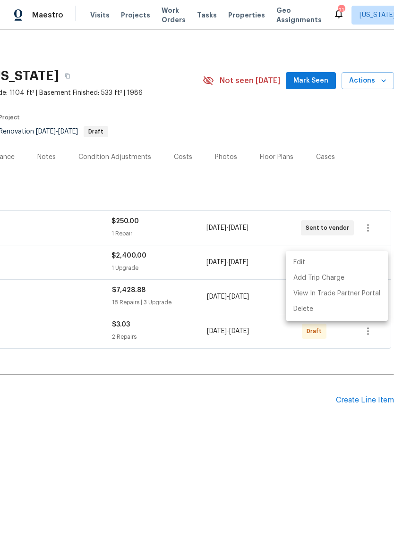
click at [286, 404] on div at bounding box center [197, 276] width 394 height 552
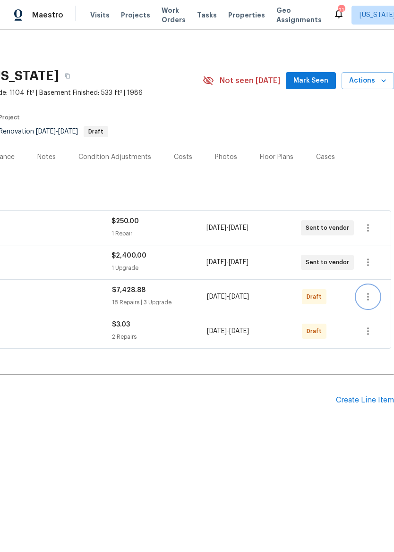
click at [371, 296] on icon "button" at bounding box center [367, 296] width 11 height 11
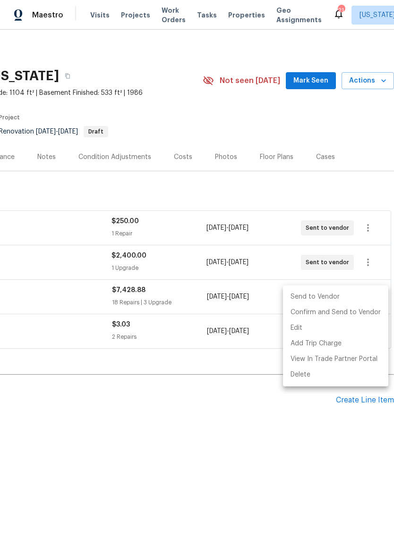
click at [365, 295] on li "Send to Vendor" at bounding box center [335, 297] width 105 height 16
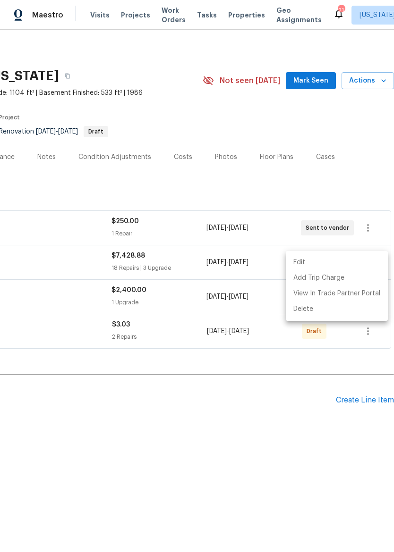
click at [280, 402] on div at bounding box center [197, 276] width 394 height 552
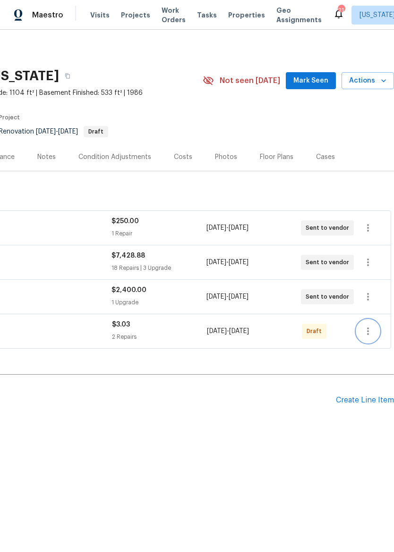
click at [373, 332] on icon "button" at bounding box center [367, 331] width 11 height 11
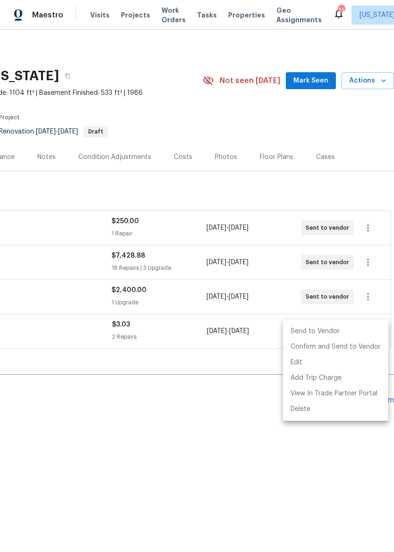
click at [350, 332] on li "Send to Vendor" at bounding box center [335, 332] width 105 height 16
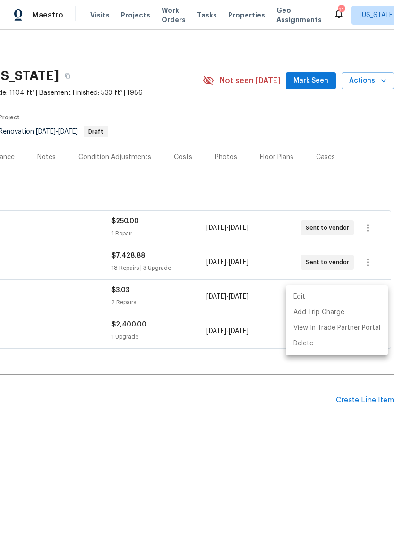
click at [273, 434] on div at bounding box center [197, 276] width 394 height 552
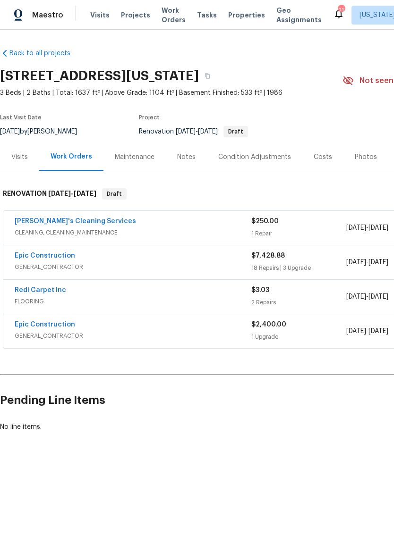
scroll to position [0, 0]
click at [22, 14] on img at bounding box center [18, 15] width 8 height 12
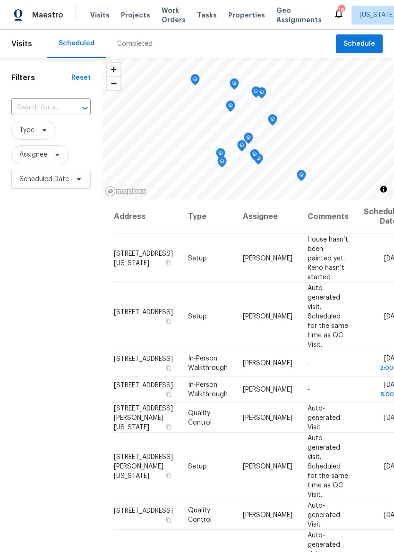
scroll to position [0, 0]
click at [233, 26] on div "Maestro Visits Projects Work Orders Tasks Properties Geo Assignments 18 Kansas …" at bounding box center [197, 15] width 394 height 30
click at [239, 17] on span "Properties" at bounding box center [246, 14] width 37 height 9
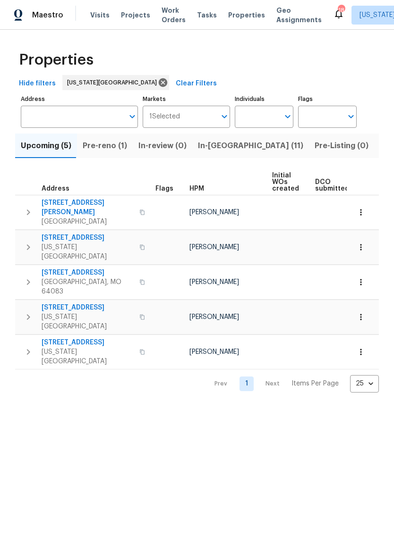
click at [218, 145] on span "In-reno (11)" at bounding box center [250, 145] width 105 height 13
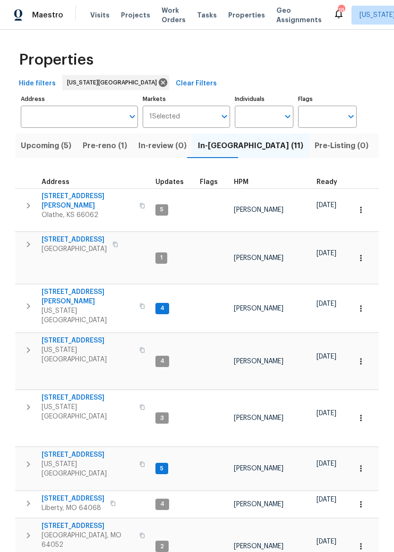
click at [72, 194] on span "12534 S Alcan Cir" at bounding box center [88, 201] width 92 height 19
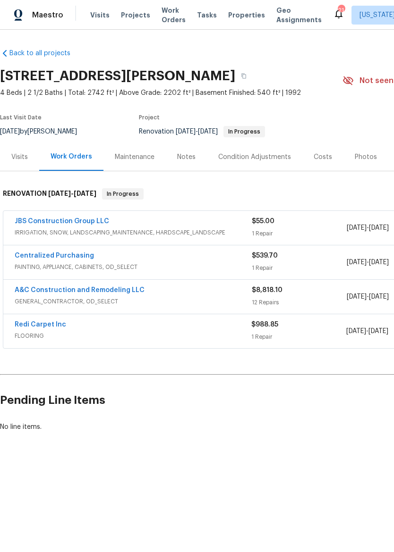
click at [232, 13] on span "Properties" at bounding box center [246, 14] width 37 height 9
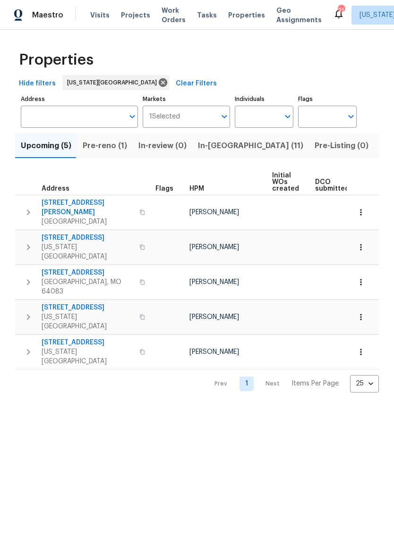
click at [214, 150] on span "In-reno (11)" at bounding box center [250, 145] width 105 height 13
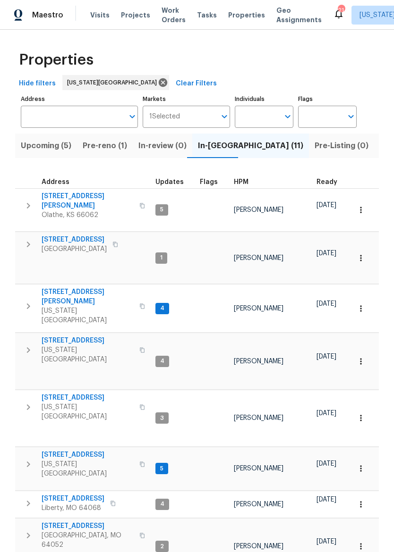
click at [366, 207] on button "button" at bounding box center [360, 210] width 21 height 21
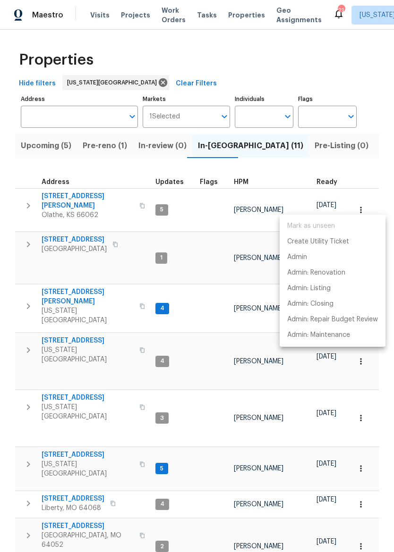
click at [68, 207] on div at bounding box center [197, 276] width 394 height 552
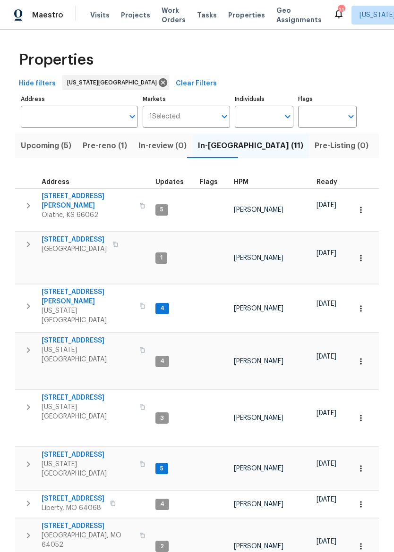
click at [58, 198] on span "12534 S Alcan Cir" at bounding box center [88, 201] width 92 height 19
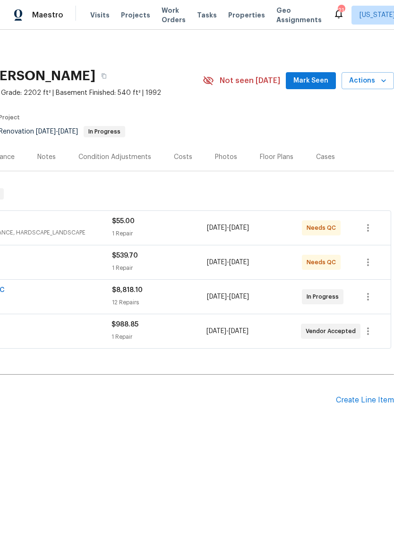
scroll to position [0, 140]
click at [371, 297] on icon "button" at bounding box center [367, 296] width 11 height 11
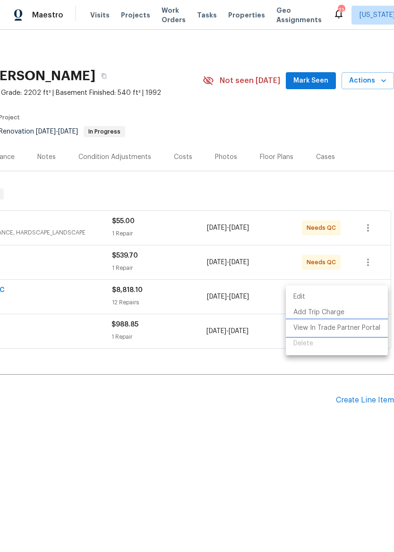
click at [361, 333] on li "View In Trade Partner Portal" at bounding box center [336, 328] width 102 height 16
click at [360, 325] on li "View In Trade Partner Portal" at bounding box center [336, 328] width 102 height 16
